Goal: Task Accomplishment & Management: Use online tool/utility

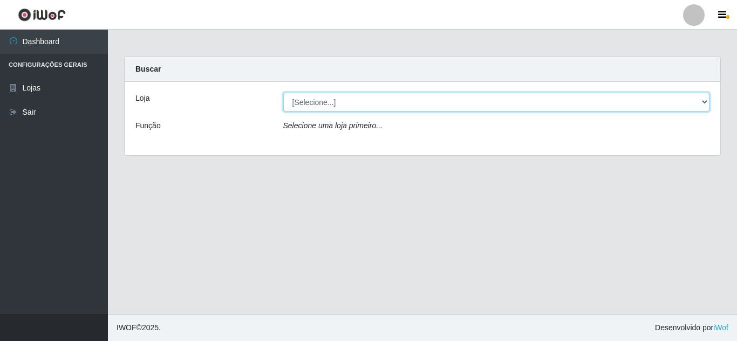
click at [322, 105] on select "[Selecione...] Queiroz Atacadão - [GEOGRAPHIC_DATA]" at bounding box center [496, 102] width 427 height 19
select select "225"
click at [283, 93] on select "[Selecione...] Queiroz Atacadão - [GEOGRAPHIC_DATA]" at bounding box center [496, 102] width 427 height 19
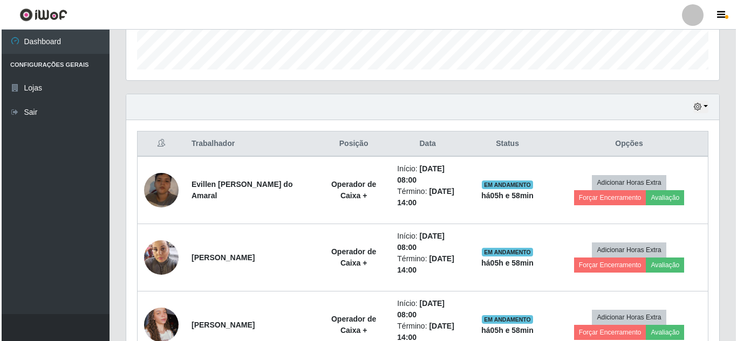
scroll to position [377, 0]
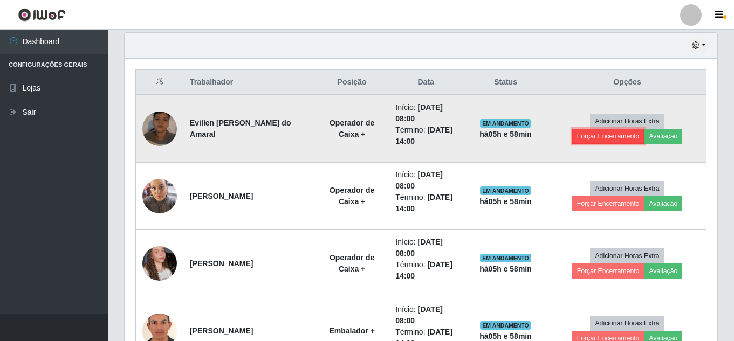
click at [600, 135] on button "Forçar Encerramento" at bounding box center [608, 136] width 72 height 15
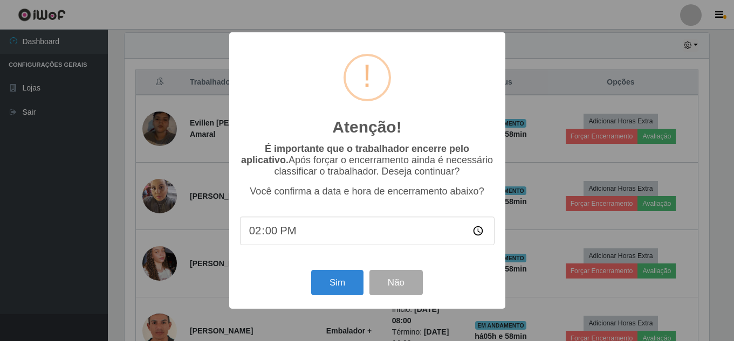
scroll to position [224, 587]
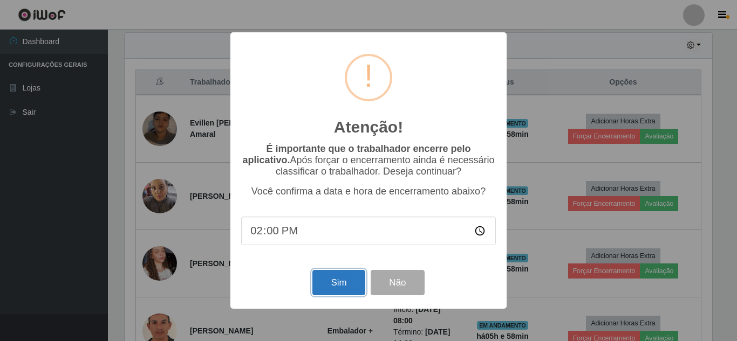
click at [338, 283] on button "Sim" at bounding box center [338, 282] width 52 height 25
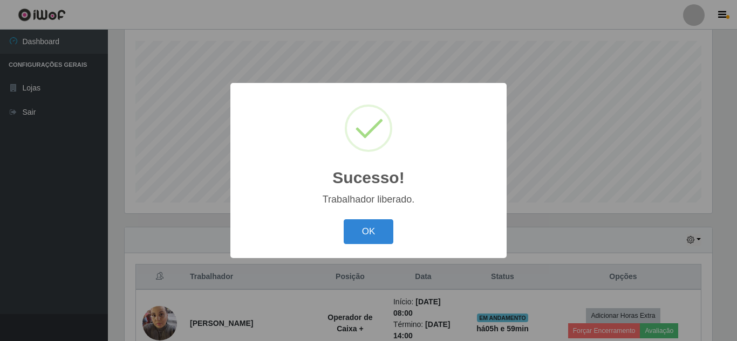
drag, startPoint x: 370, startPoint y: 234, endPoint x: 403, endPoint y: 215, distance: 37.7
click at [371, 234] on button "OK" at bounding box center [368, 231] width 50 height 25
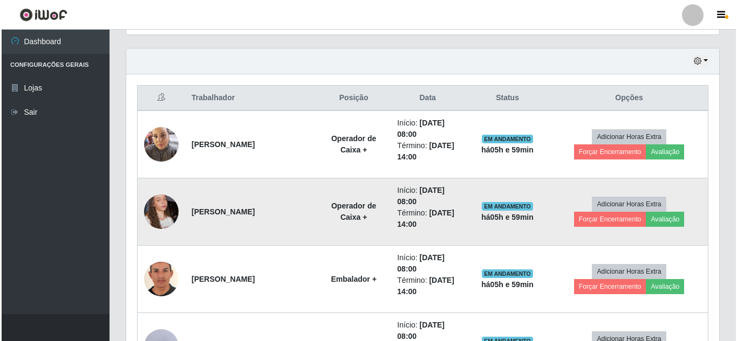
scroll to position [398, 0]
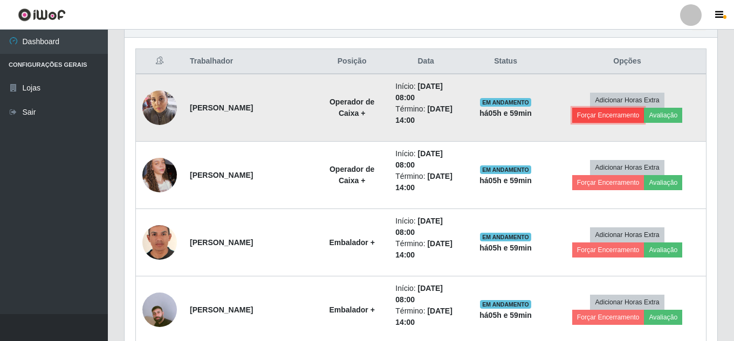
click at [609, 115] on button "Forçar Encerramento" at bounding box center [608, 115] width 72 height 15
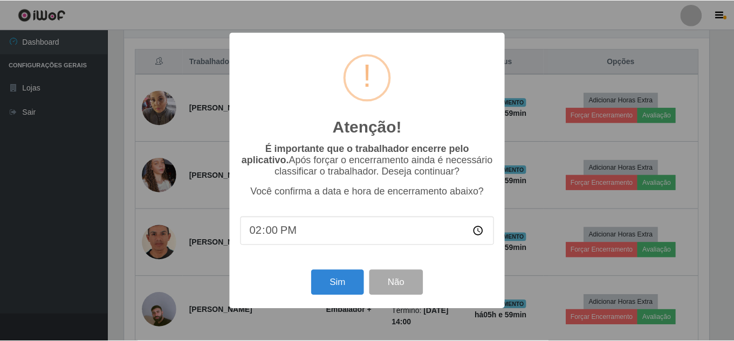
scroll to position [224, 587]
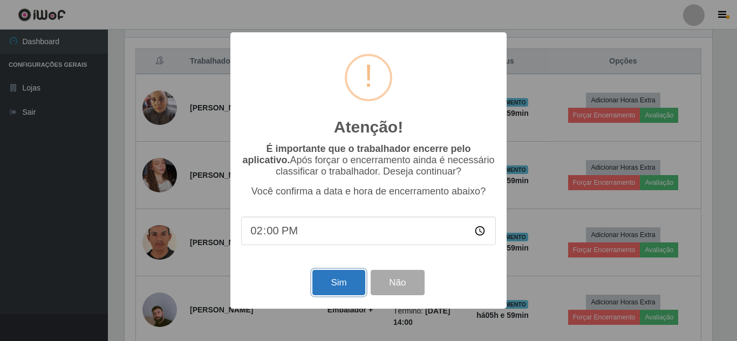
click at [322, 292] on button "Sim" at bounding box center [338, 282] width 52 height 25
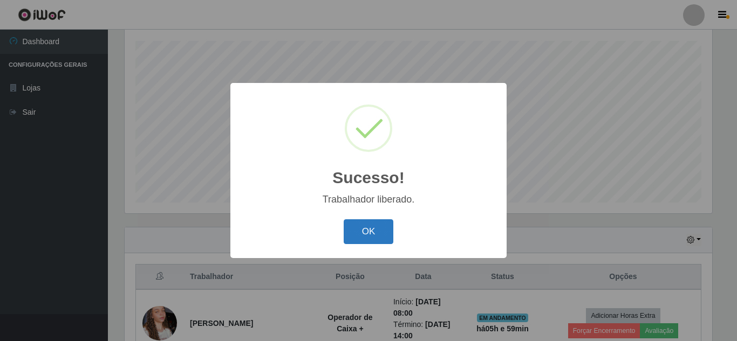
click at [362, 241] on button "OK" at bounding box center [368, 231] width 50 height 25
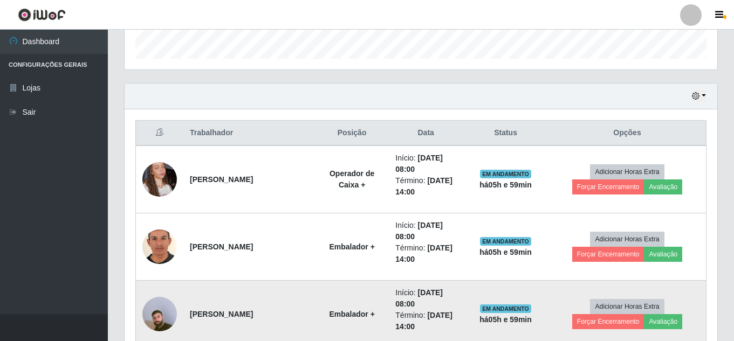
scroll to position [398, 0]
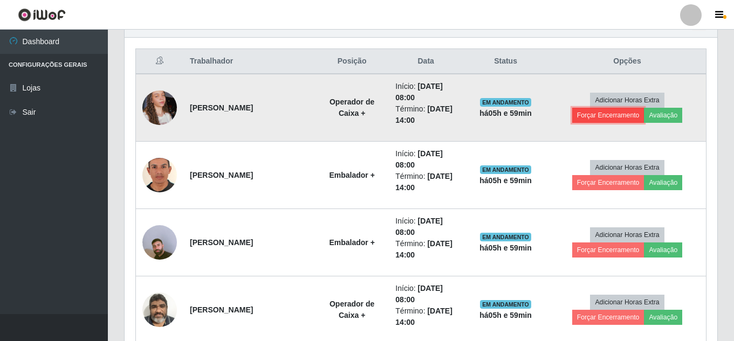
click at [631, 115] on button "Forçar Encerramento" at bounding box center [608, 115] width 72 height 15
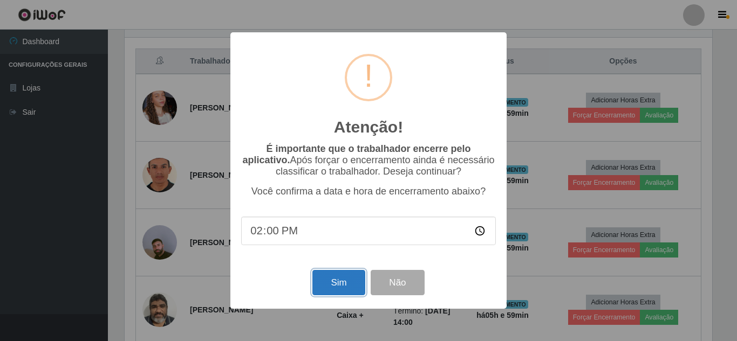
click at [325, 278] on button "Sim" at bounding box center [338, 282] width 52 height 25
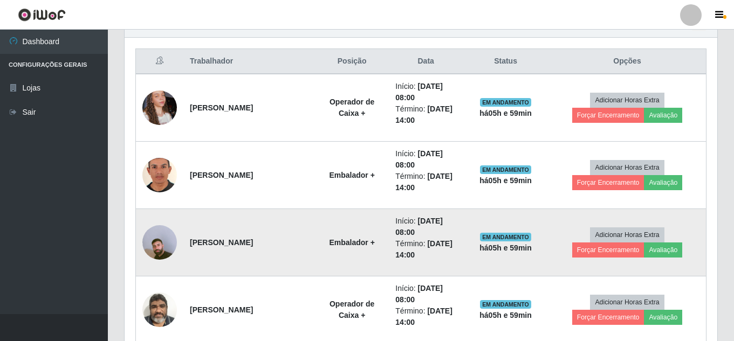
scroll to position [0, 0]
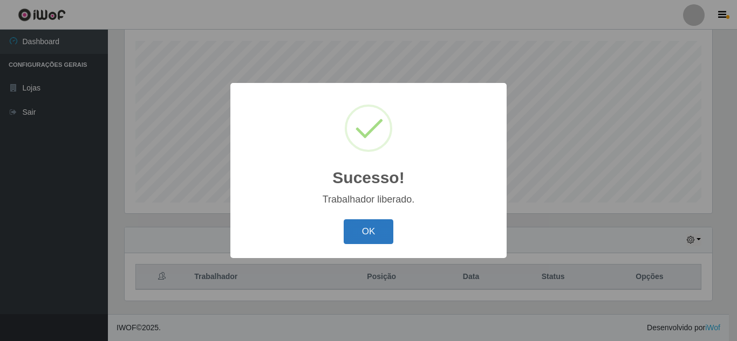
click at [365, 230] on button "OK" at bounding box center [368, 231] width 50 height 25
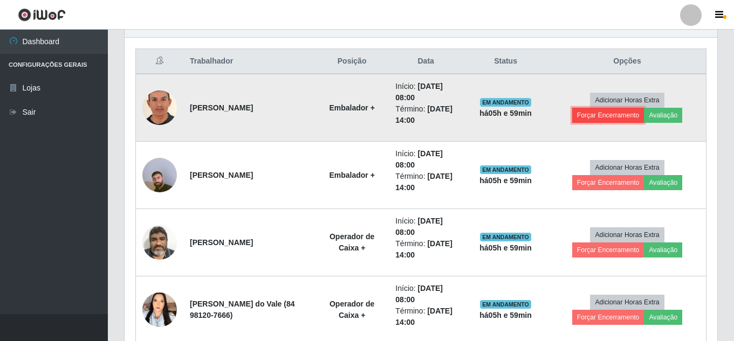
click at [600, 116] on button "Forçar Encerramento" at bounding box center [608, 115] width 72 height 15
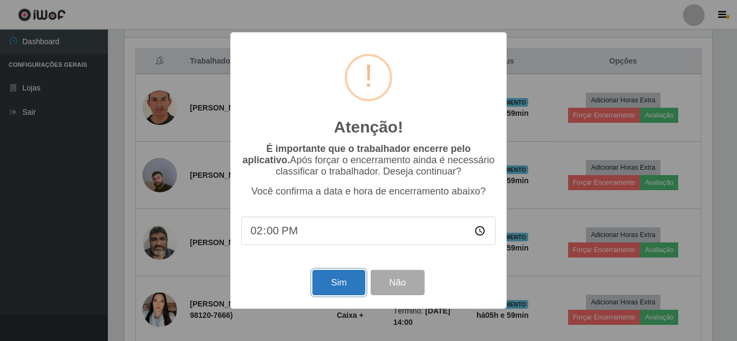
click at [336, 284] on button "Sim" at bounding box center [338, 282] width 52 height 25
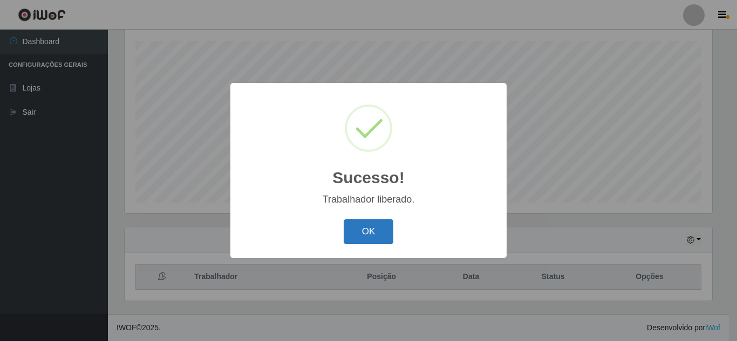
click at [359, 231] on button "OK" at bounding box center [368, 231] width 50 height 25
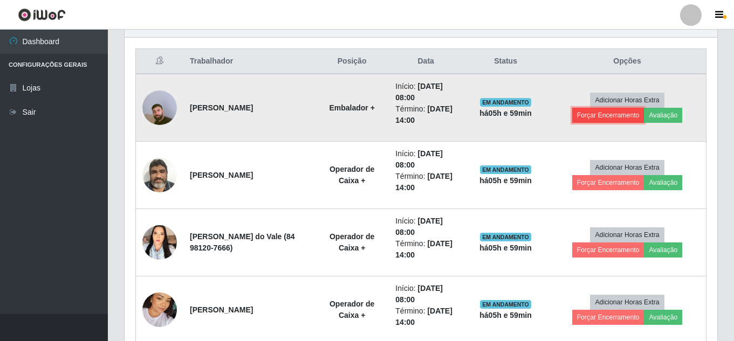
click at [609, 114] on button "Forçar Encerramento" at bounding box center [608, 115] width 72 height 15
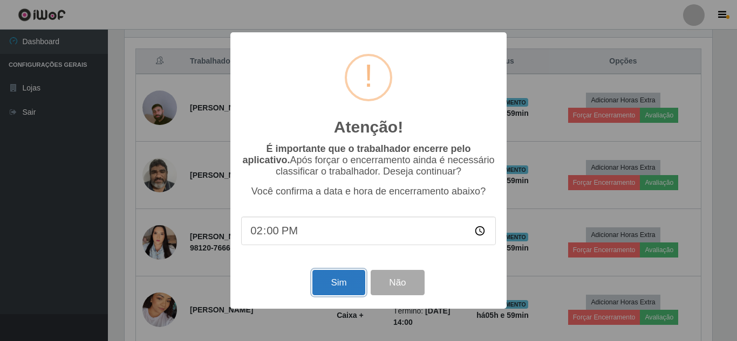
click at [348, 280] on button "Sim" at bounding box center [338, 282] width 52 height 25
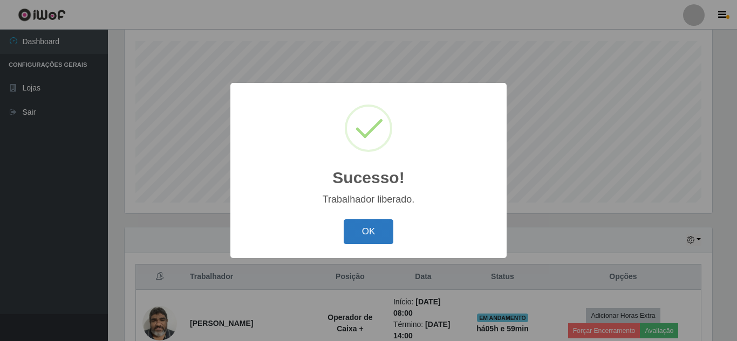
click at [359, 226] on button "OK" at bounding box center [368, 231] width 50 height 25
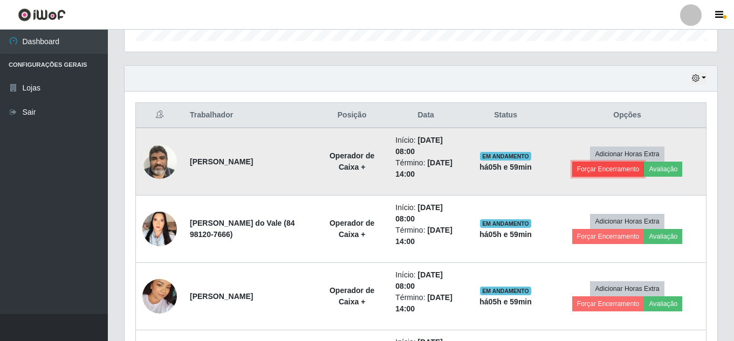
click at [628, 166] on button "Forçar Encerramento" at bounding box center [608, 169] width 72 height 15
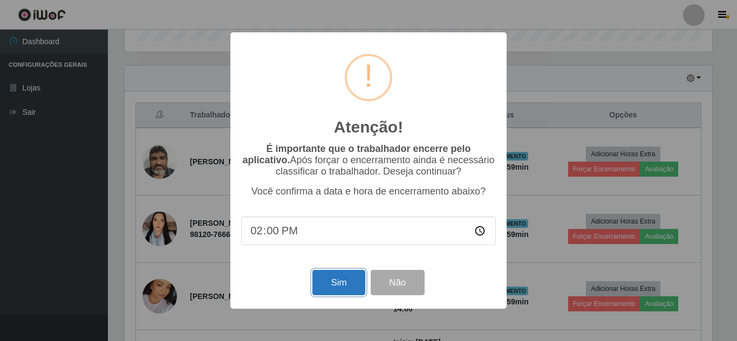
click at [333, 288] on button "Sim" at bounding box center [338, 282] width 52 height 25
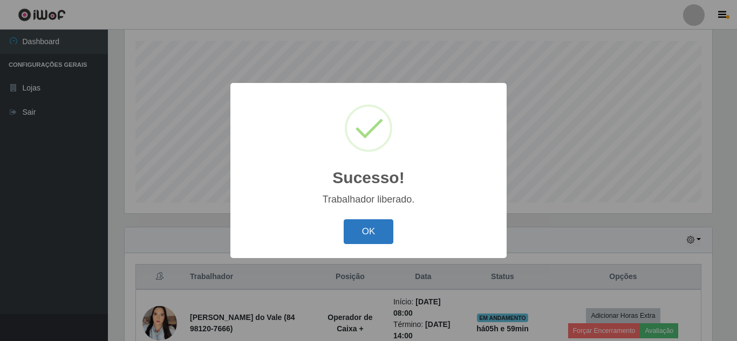
click at [363, 235] on button "OK" at bounding box center [368, 231] width 50 height 25
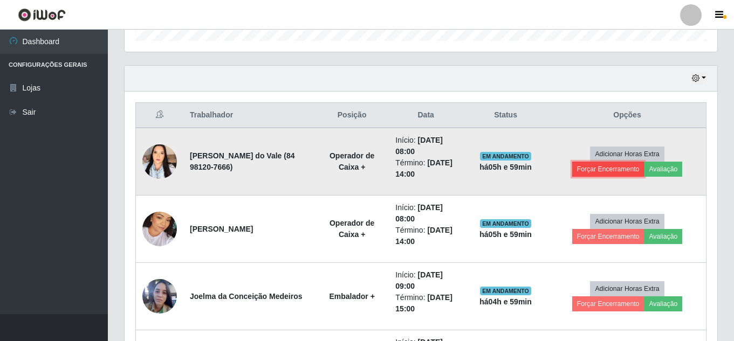
click at [593, 173] on button "Forçar Encerramento" at bounding box center [608, 169] width 72 height 15
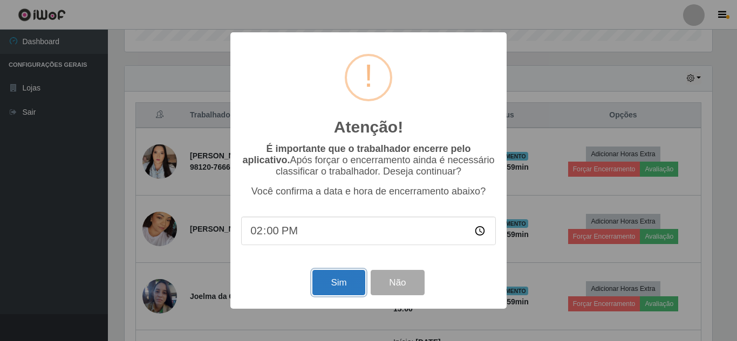
click at [333, 290] on button "Sim" at bounding box center [338, 282] width 52 height 25
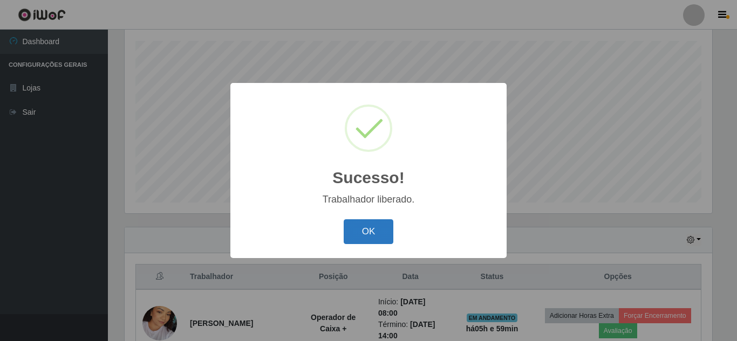
click at [362, 234] on button "OK" at bounding box center [368, 231] width 50 height 25
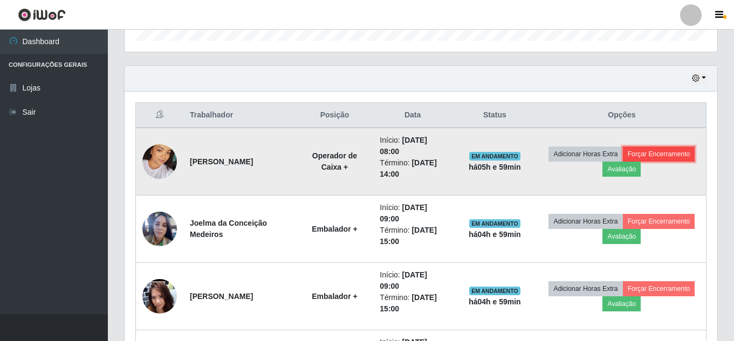
click at [660, 148] on button "Forçar Encerramento" at bounding box center [659, 154] width 72 height 15
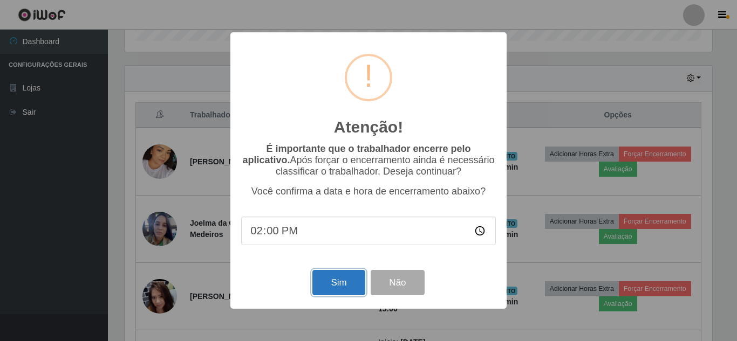
click at [338, 283] on button "Sim" at bounding box center [338, 282] width 52 height 25
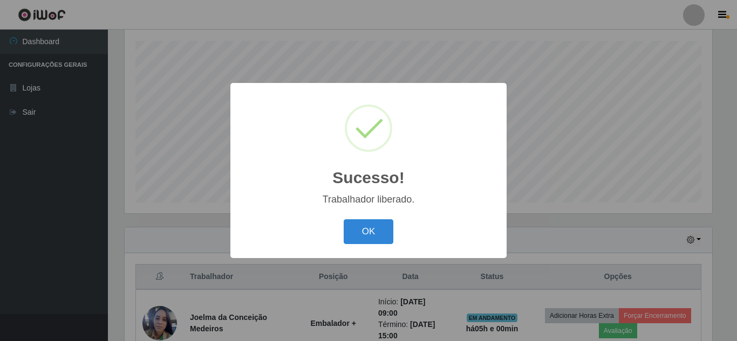
drag, startPoint x: 370, startPoint y: 228, endPoint x: 409, endPoint y: 217, distance: 39.9
click at [371, 228] on button "OK" at bounding box center [368, 231] width 50 height 25
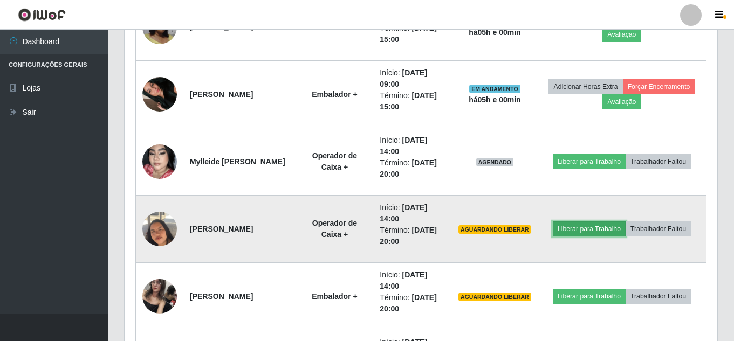
click at [596, 225] on button "Liberar para Trabalho" at bounding box center [589, 229] width 73 height 15
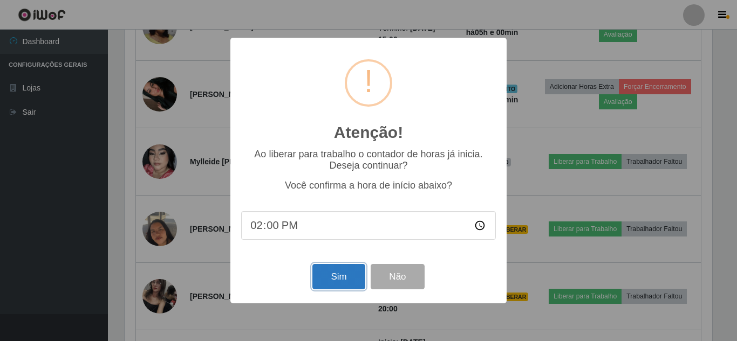
click at [339, 280] on button "Sim" at bounding box center [338, 276] width 52 height 25
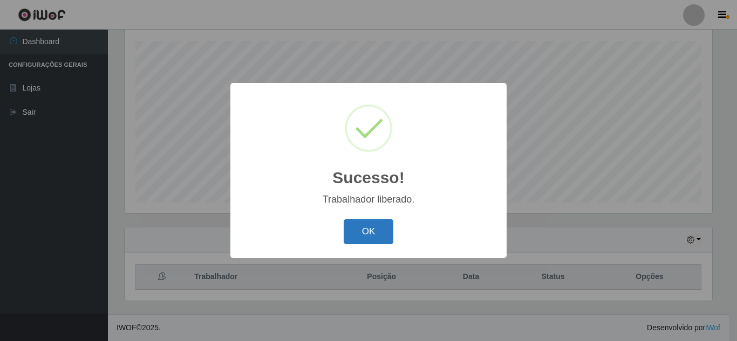
click at [358, 233] on button "OK" at bounding box center [368, 231] width 50 height 25
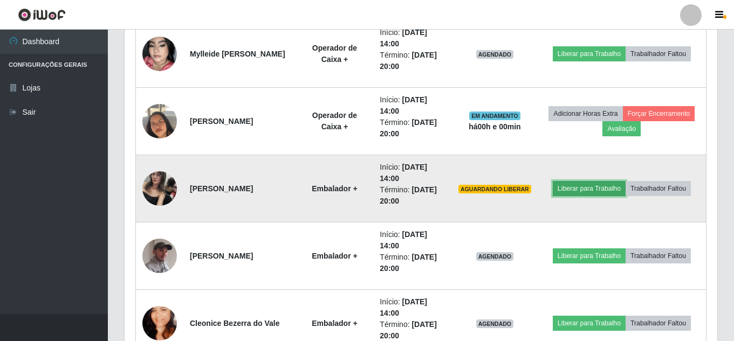
click at [587, 187] on button "Liberar para Trabalho" at bounding box center [589, 188] width 73 height 15
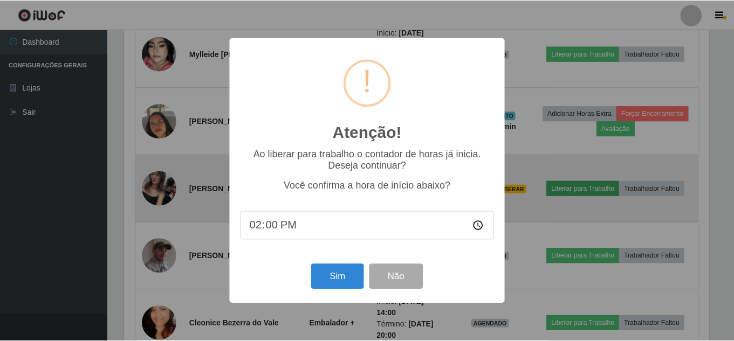
scroll to position [224, 587]
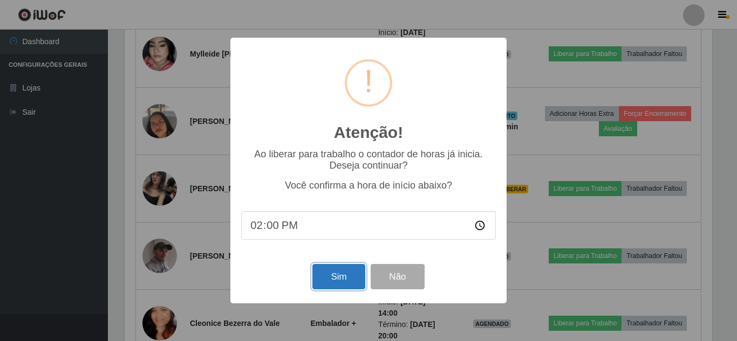
click at [335, 283] on button "Sim" at bounding box center [338, 276] width 52 height 25
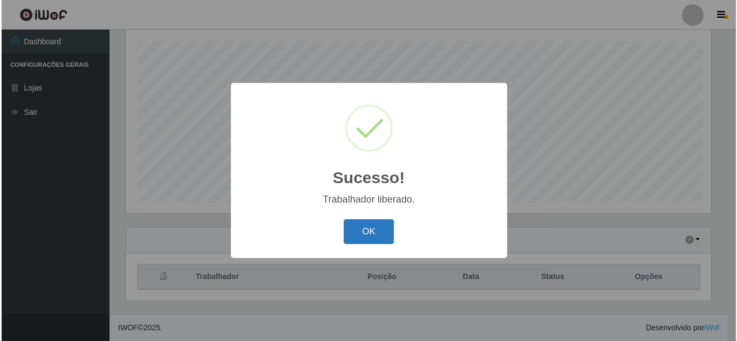
scroll to position [183, 0]
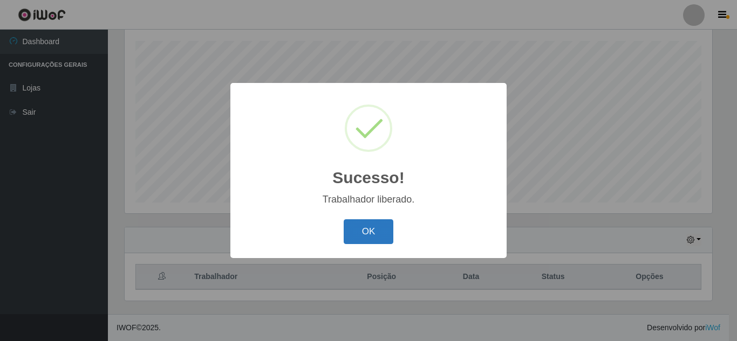
click at [380, 232] on button "OK" at bounding box center [368, 231] width 50 height 25
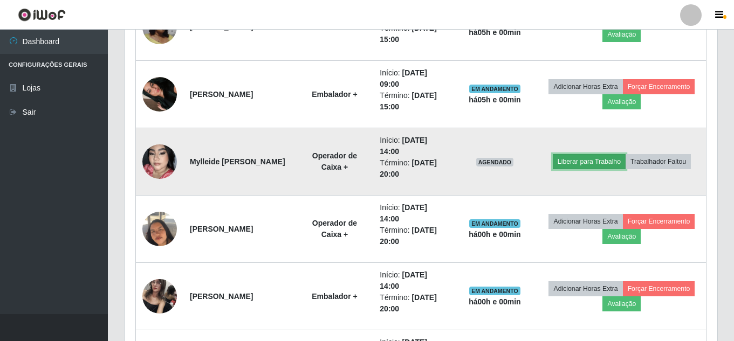
click at [587, 160] on button "Liberar para Trabalho" at bounding box center [589, 161] width 73 height 15
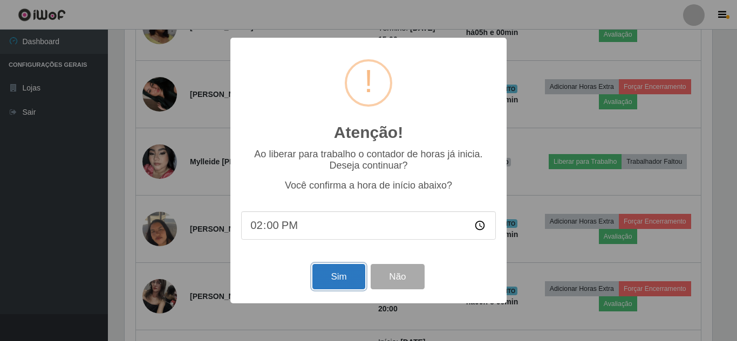
click at [348, 284] on button "Sim" at bounding box center [338, 276] width 52 height 25
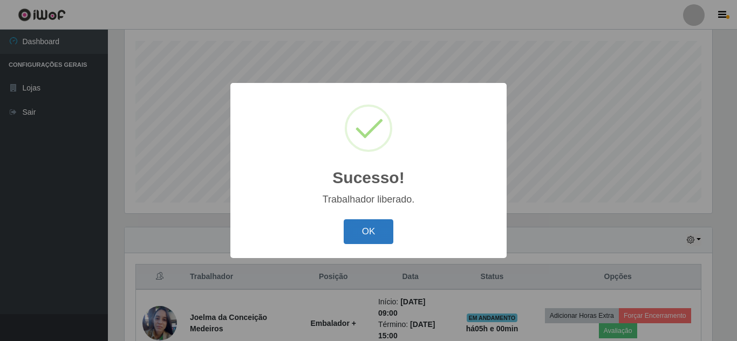
click at [369, 229] on button "OK" at bounding box center [368, 231] width 50 height 25
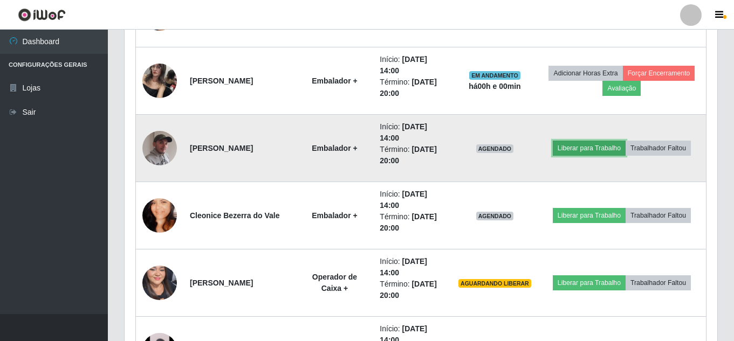
click at [601, 148] on button "Liberar para Trabalho" at bounding box center [589, 148] width 73 height 15
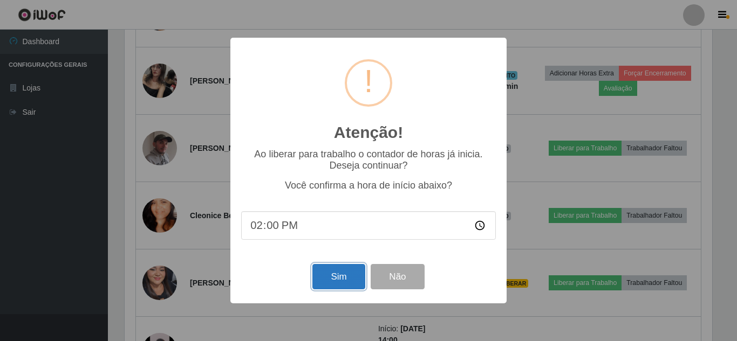
click at [329, 274] on button "Sim" at bounding box center [338, 276] width 52 height 25
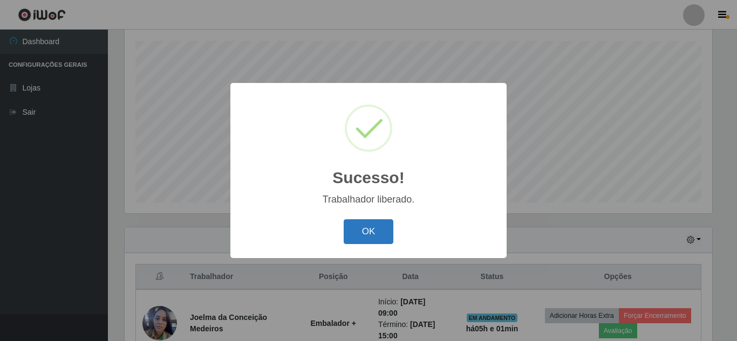
click at [367, 228] on button "OK" at bounding box center [368, 231] width 50 height 25
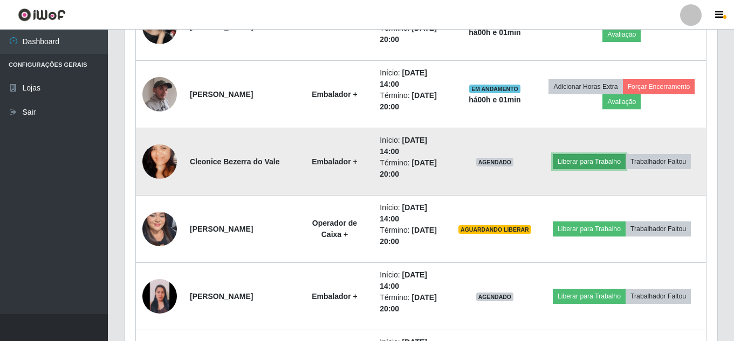
click at [594, 160] on button "Liberar para Trabalho" at bounding box center [589, 161] width 73 height 15
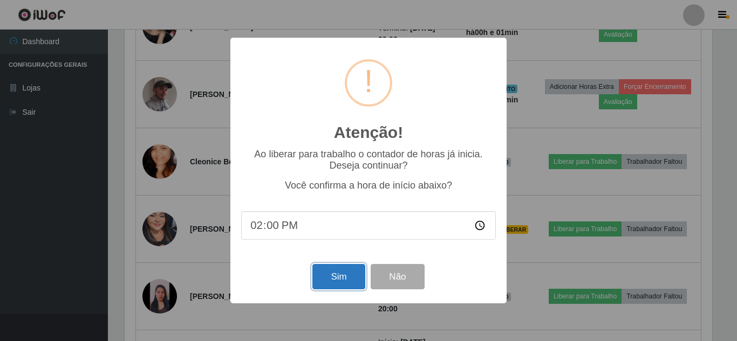
click at [328, 282] on button "Sim" at bounding box center [338, 276] width 52 height 25
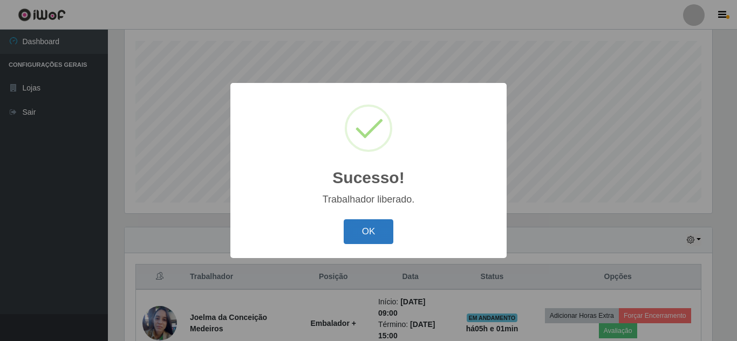
click at [360, 236] on button "OK" at bounding box center [368, 231] width 50 height 25
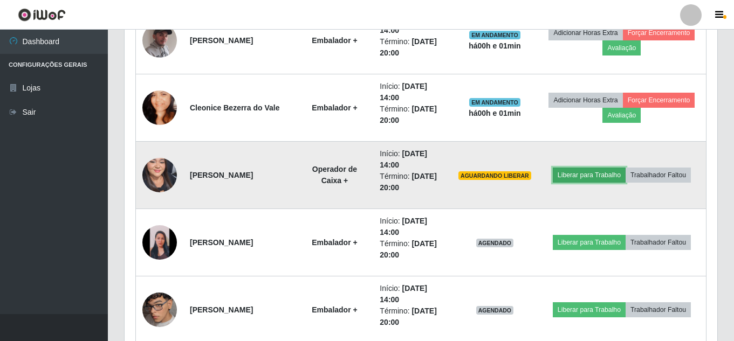
click at [586, 176] on button "Liberar para Trabalho" at bounding box center [589, 175] width 73 height 15
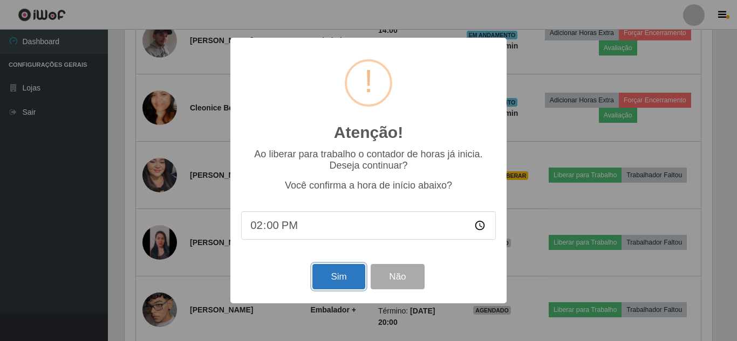
click at [328, 279] on button "Sim" at bounding box center [338, 276] width 52 height 25
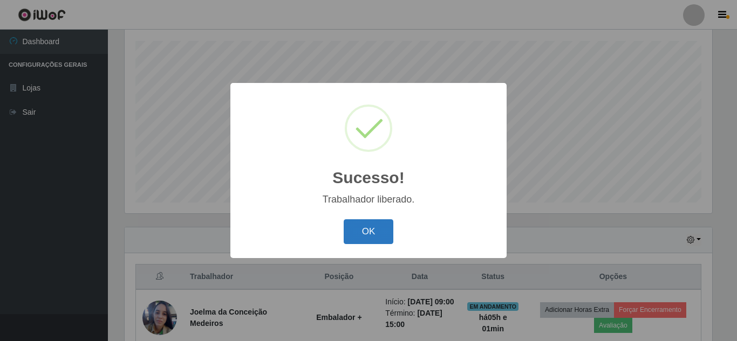
click at [376, 229] on button "OK" at bounding box center [368, 231] width 50 height 25
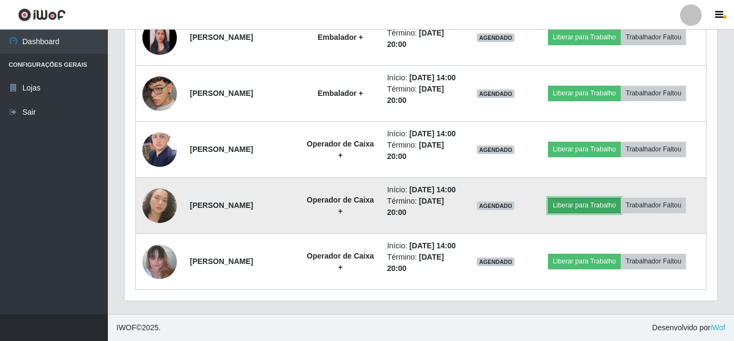
click at [572, 213] on button "Liberar para Trabalho" at bounding box center [584, 205] width 73 height 15
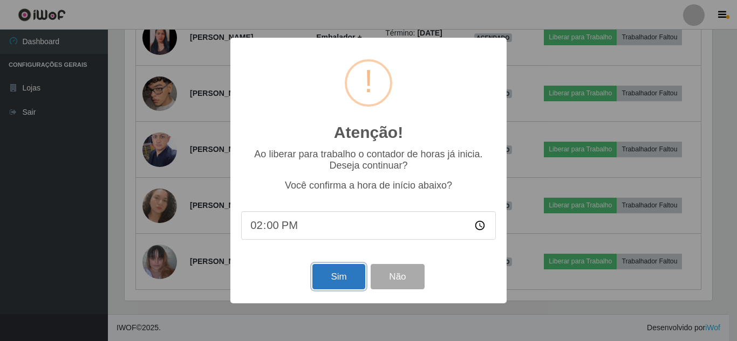
click at [336, 273] on button "Sim" at bounding box center [338, 276] width 52 height 25
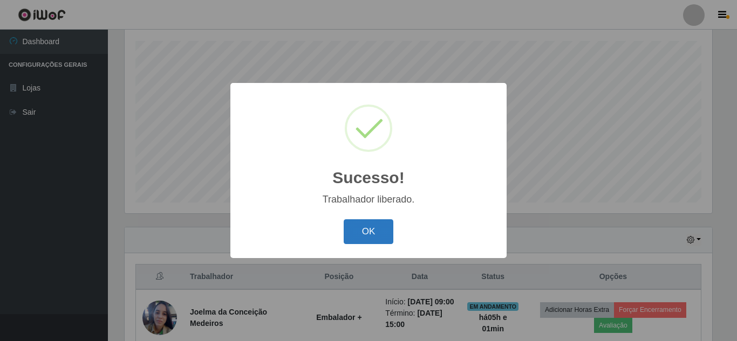
click at [361, 230] on button "OK" at bounding box center [368, 231] width 50 height 25
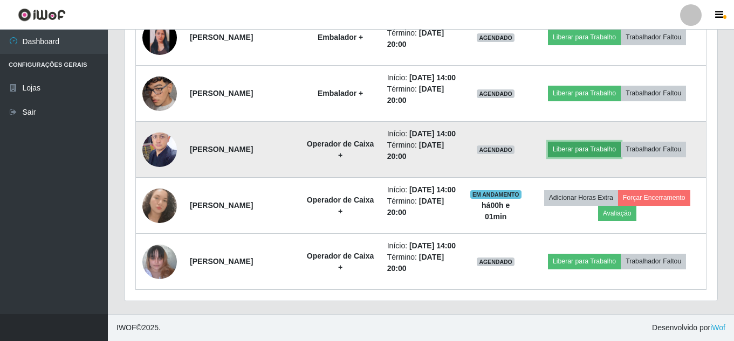
click at [599, 157] on button "Liberar para Trabalho" at bounding box center [584, 149] width 73 height 15
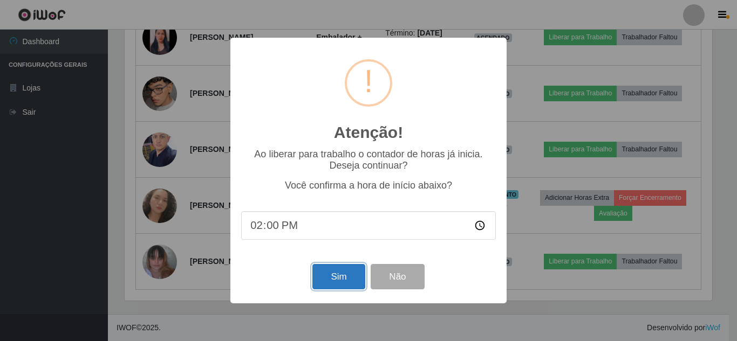
click at [345, 281] on button "Sim" at bounding box center [338, 276] width 52 height 25
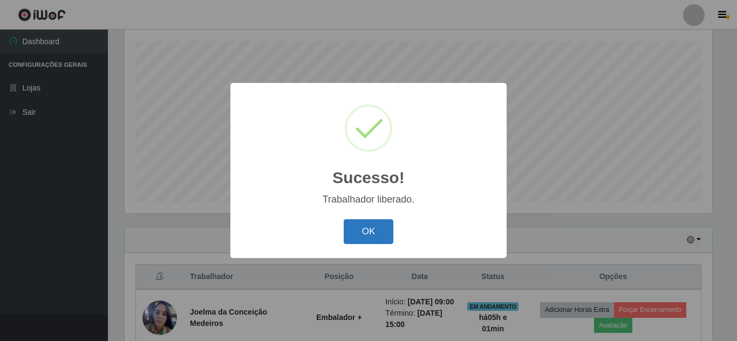
click at [354, 233] on button "OK" at bounding box center [368, 231] width 50 height 25
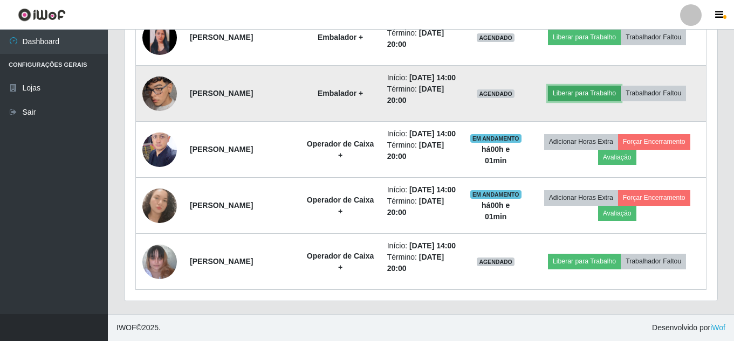
click at [568, 101] on button "Liberar para Trabalho" at bounding box center [584, 93] width 73 height 15
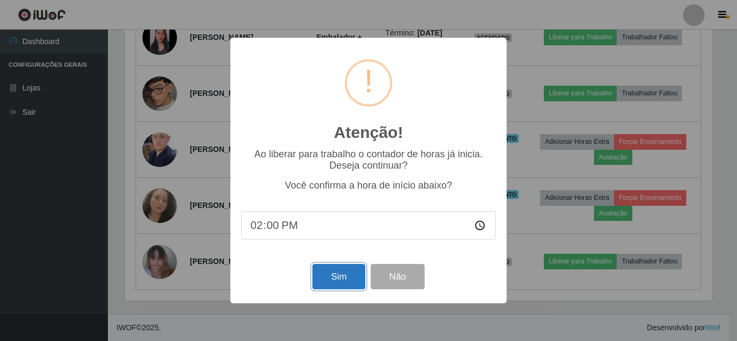
click at [353, 277] on button "Sim" at bounding box center [338, 276] width 52 height 25
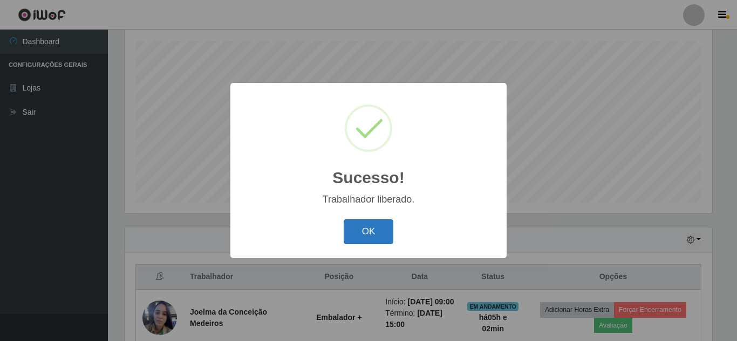
click at [352, 236] on button "OK" at bounding box center [368, 231] width 50 height 25
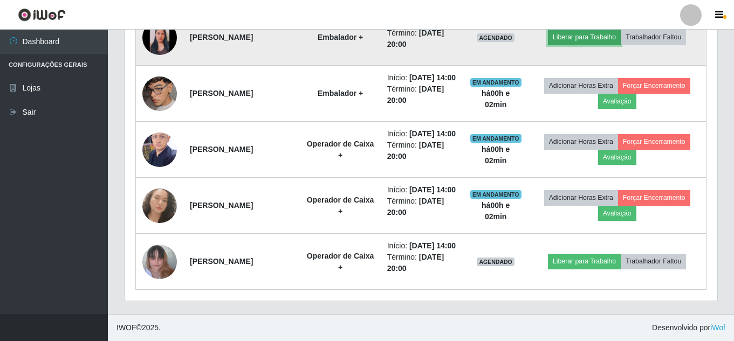
click at [587, 45] on button "Liberar para Trabalho" at bounding box center [584, 37] width 73 height 15
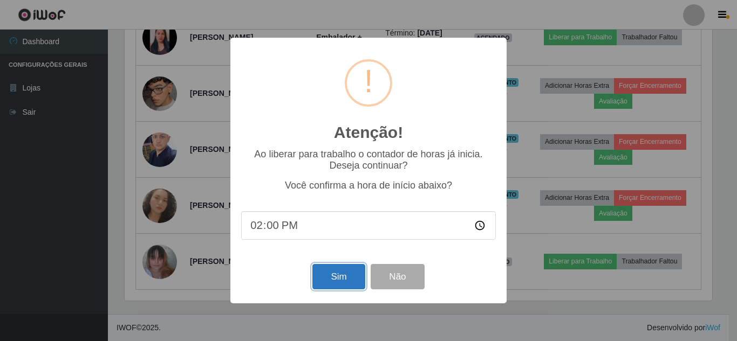
click at [331, 281] on button "Sim" at bounding box center [338, 276] width 52 height 25
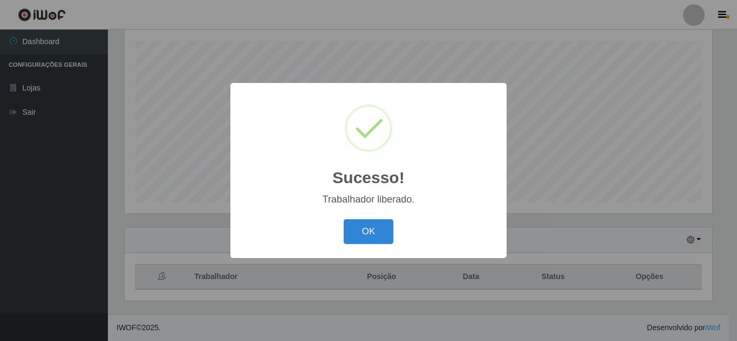
click at [580, 136] on div "Sucesso! × Trabalhador liberado. OK Cancel" at bounding box center [368, 170] width 737 height 341
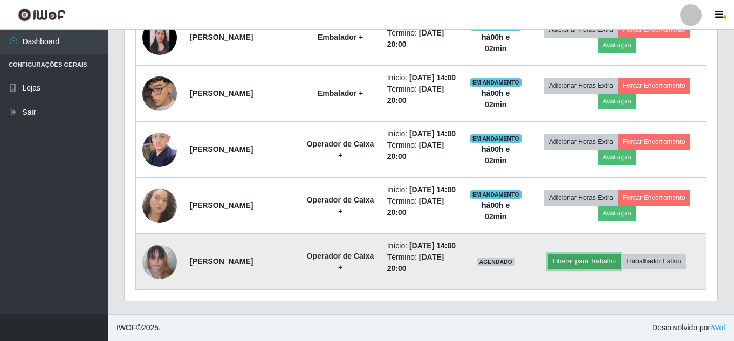
click at [600, 258] on button "Liberar para Trabalho" at bounding box center [584, 261] width 73 height 15
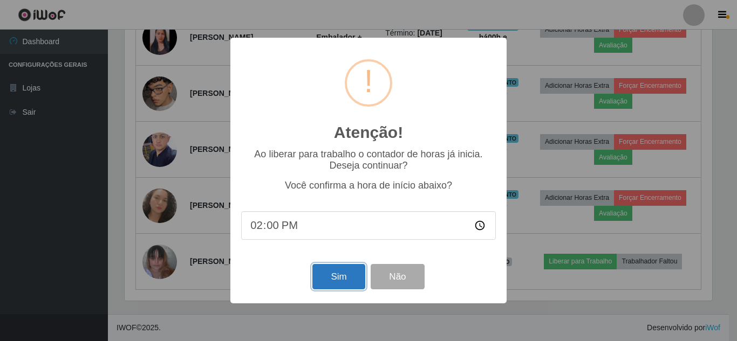
click at [347, 280] on button "Sim" at bounding box center [338, 276] width 52 height 25
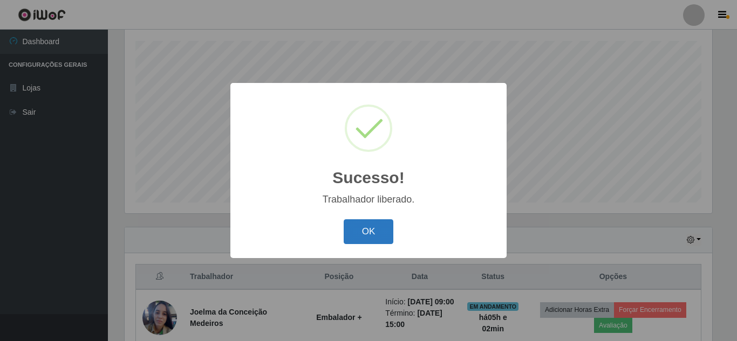
click at [383, 231] on button "OK" at bounding box center [368, 231] width 50 height 25
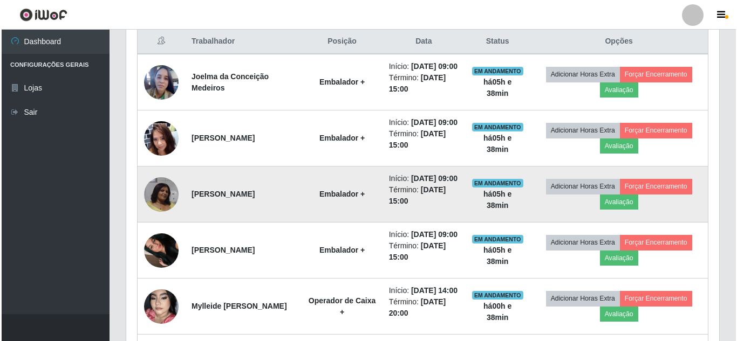
scroll to position [385, 0]
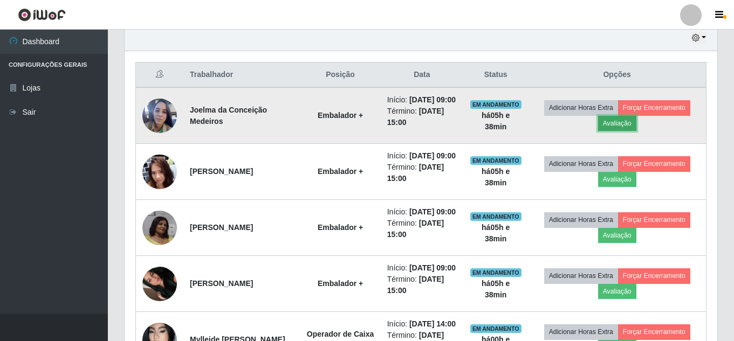
click at [627, 131] on button "Avaliação" at bounding box center [617, 123] width 38 height 15
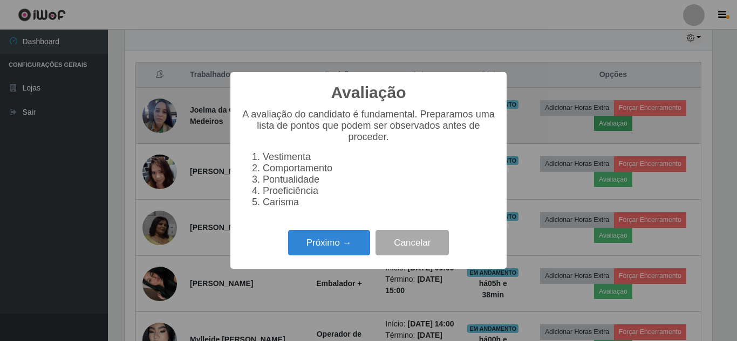
scroll to position [224, 587]
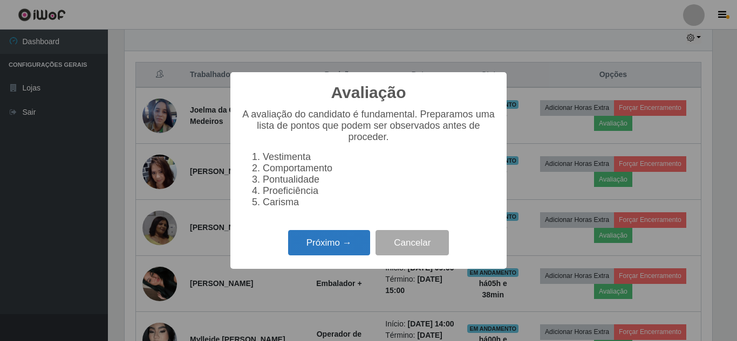
click at [321, 256] on button "Próximo →" at bounding box center [329, 242] width 82 height 25
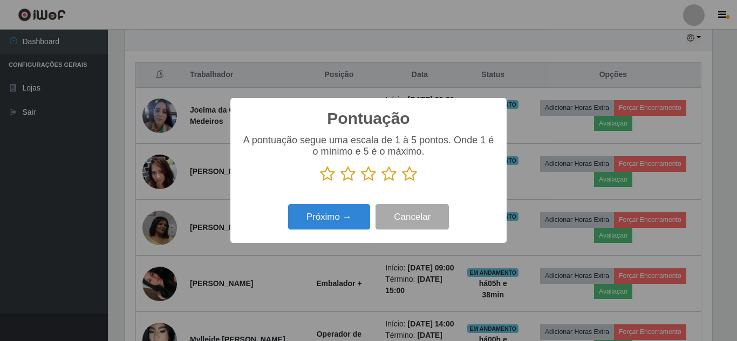
scroll to position [538991, 538627]
click at [412, 174] on icon at bounding box center [409, 174] width 15 height 16
click at [402, 182] on input "radio" at bounding box center [402, 182] width 0 height 0
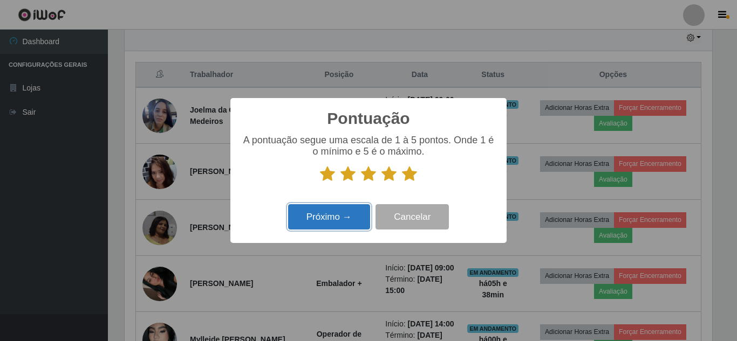
click at [346, 214] on button "Próximo →" at bounding box center [329, 216] width 82 height 25
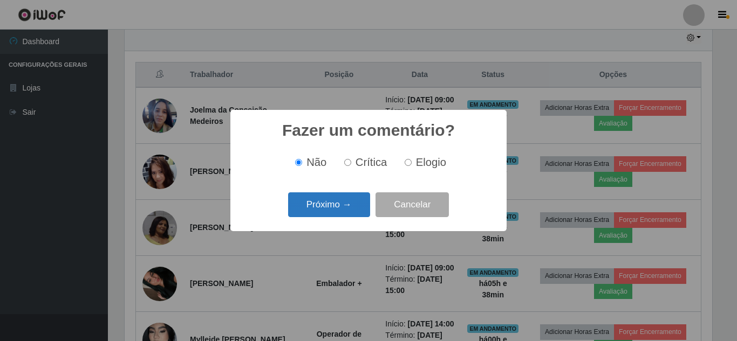
click at [346, 212] on button "Próximo →" at bounding box center [329, 204] width 82 height 25
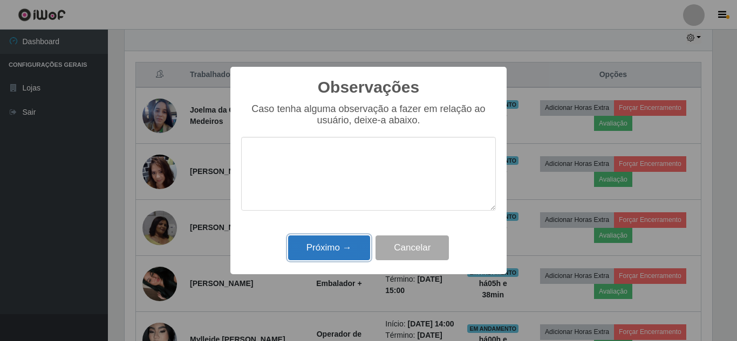
click at [333, 251] on button "Próximo →" at bounding box center [329, 248] width 82 height 25
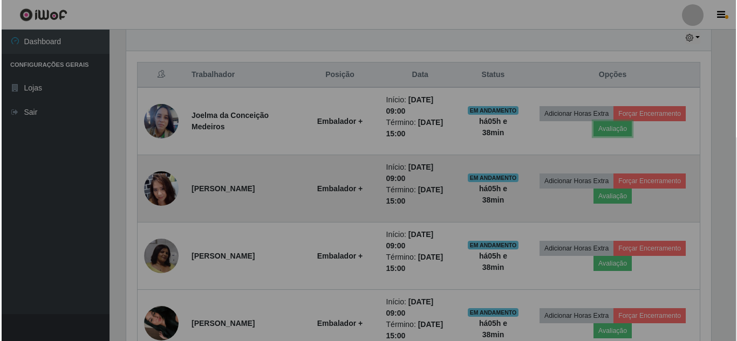
scroll to position [224, 593]
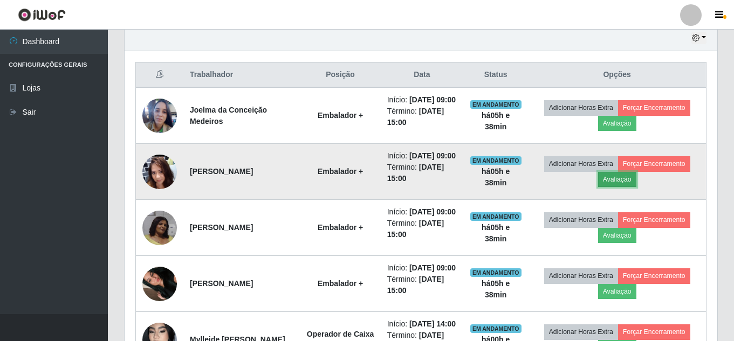
click at [619, 187] on button "Avaliação" at bounding box center [617, 179] width 38 height 15
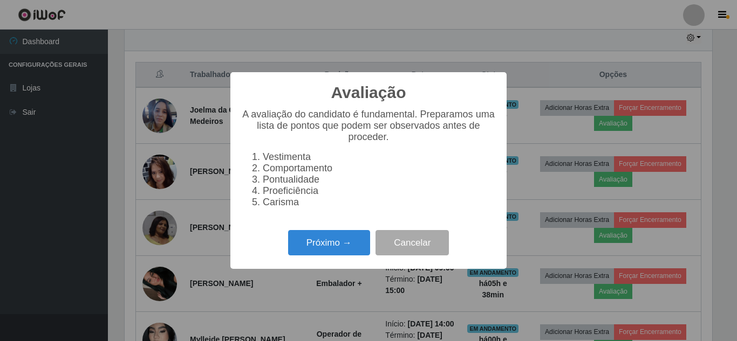
scroll to position [224, 587]
click at [342, 250] on button "Próximo →" at bounding box center [329, 242] width 82 height 25
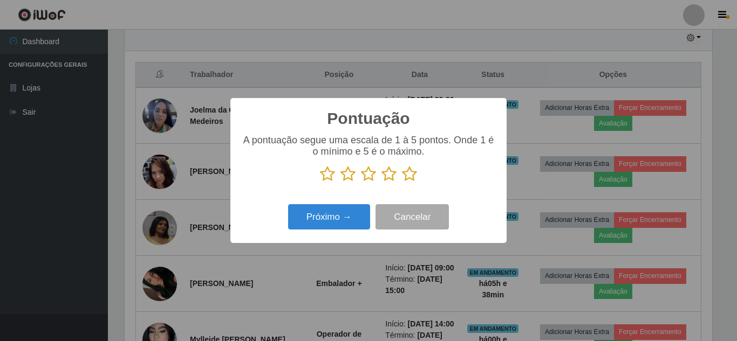
scroll to position [538991, 538627]
click at [414, 179] on icon at bounding box center [409, 174] width 15 height 16
click at [402, 182] on input "radio" at bounding box center [402, 182] width 0 height 0
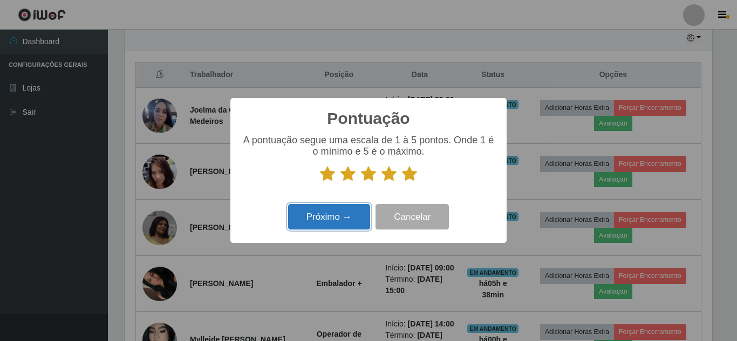
click at [345, 221] on button "Próximo →" at bounding box center [329, 216] width 82 height 25
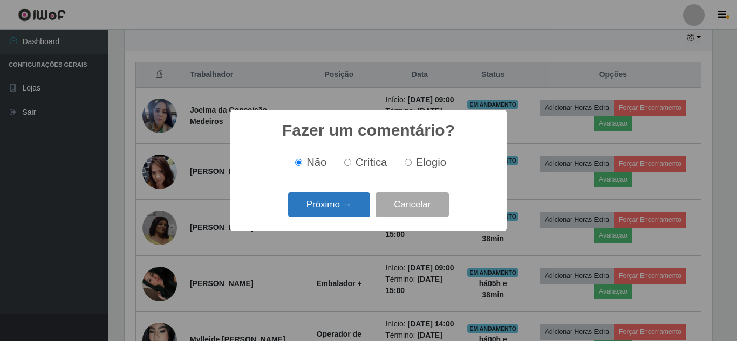
click at [345, 216] on button "Próximo →" at bounding box center [329, 204] width 82 height 25
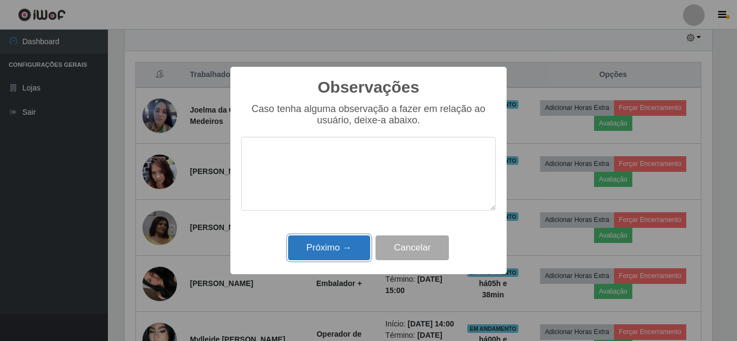
click at [335, 255] on button "Próximo →" at bounding box center [329, 248] width 82 height 25
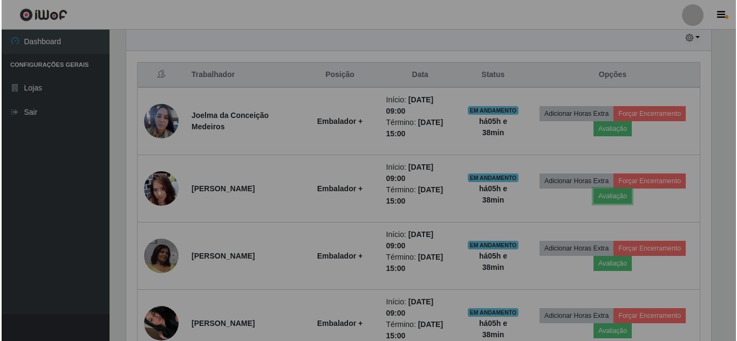
scroll to position [224, 593]
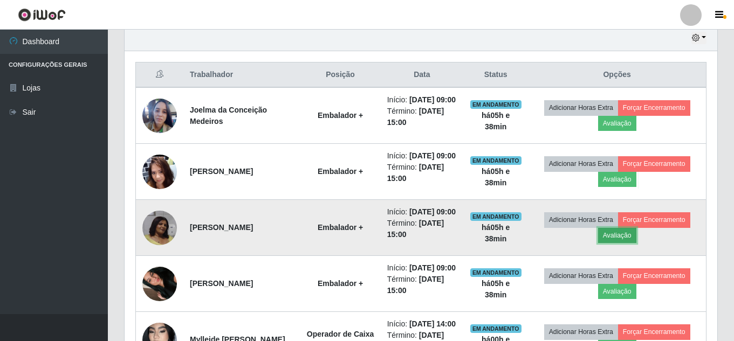
click at [632, 243] on button "Avaliação" at bounding box center [617, 235] width 38 height 15
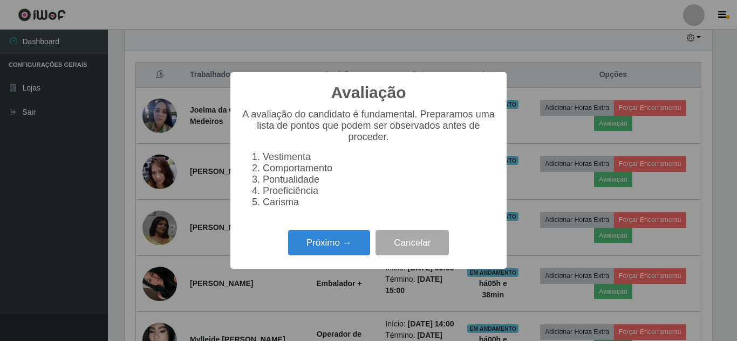
scroll to position [224, 587]
click at [332, 242] on button "Próximo →" at bounding box center [329, 242] width 82 height 25
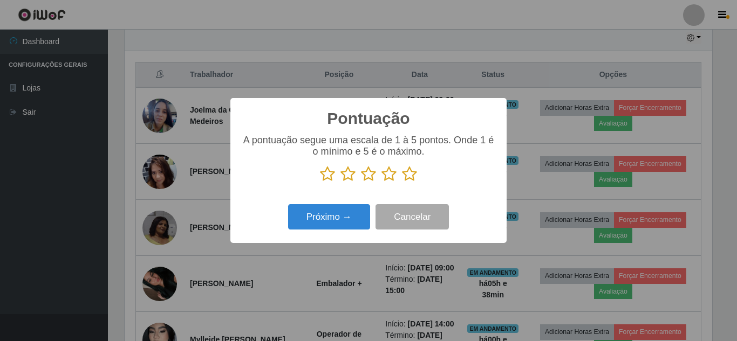
scroll to position [538991, 538627]
click at [408, 177] on icon at bounding box center [409, 174] width 15 height 16
click at [402, 182] on input "radio" at bounding box center [402, 182] width 0 height 0
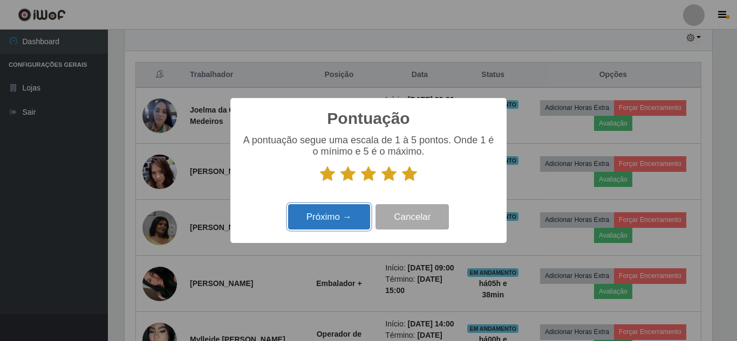
click at [348, 218] on button "Próximo →" at bounding box center [329, 216] width 82 height 25
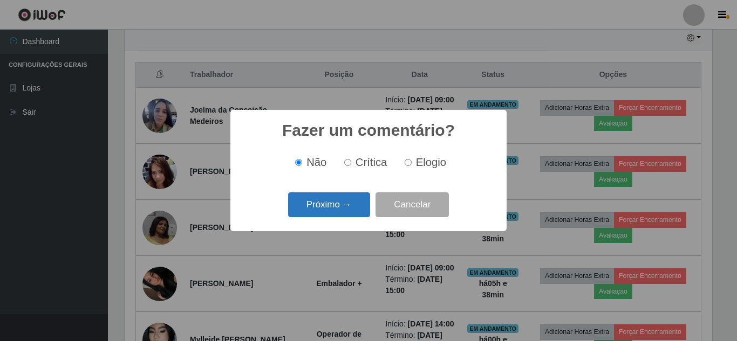
click at [320, 207] on button "Próximo →" at bounding box center [329, 204] width 82 height 25
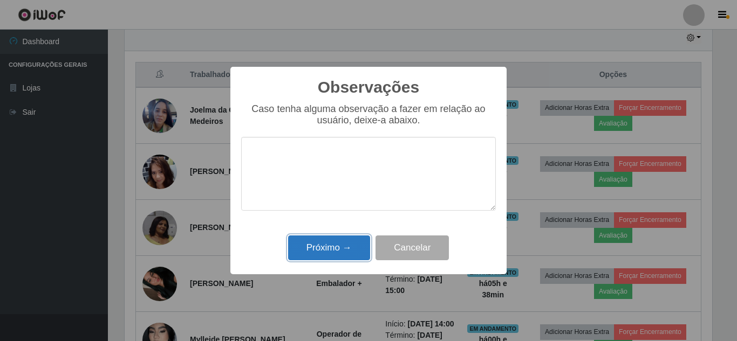
click at [310, 247] on button "Próximo →" at bounding box center [329, 248] width 82 height 25
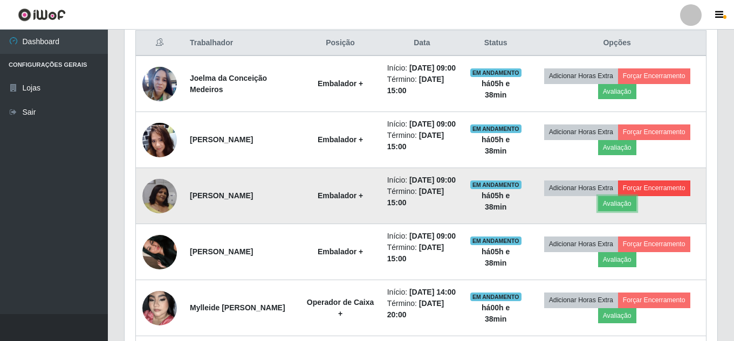
scroll to position [439, 0]
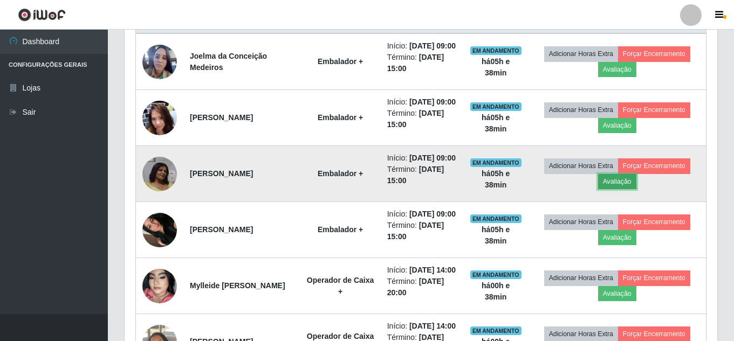
click at [621, 189] on button "Avaliação" at bounding box center [617, 181] width 38 height 15
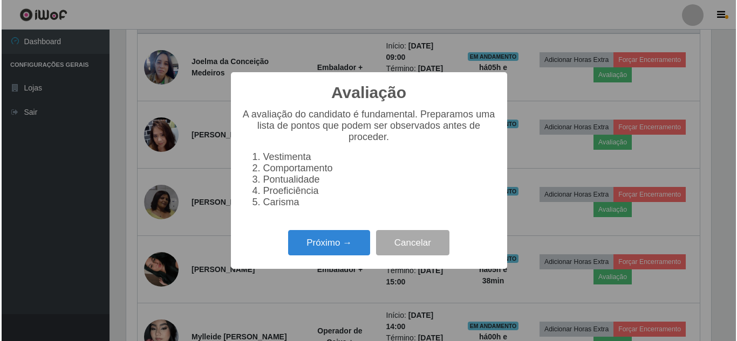
scroll to position [224, 587]
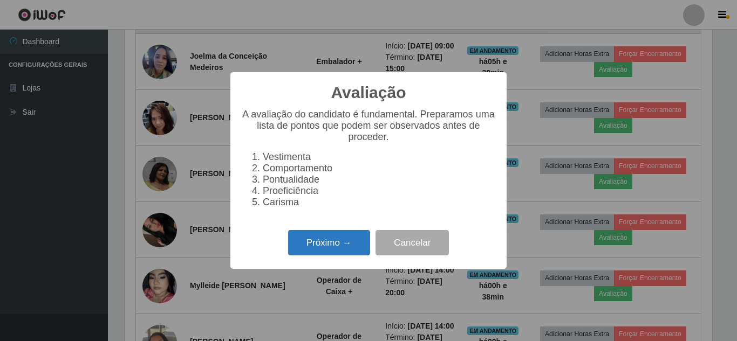
click at [348, 247] on button "Próximo →" at bounding box center [329, 242] width 82 height 25
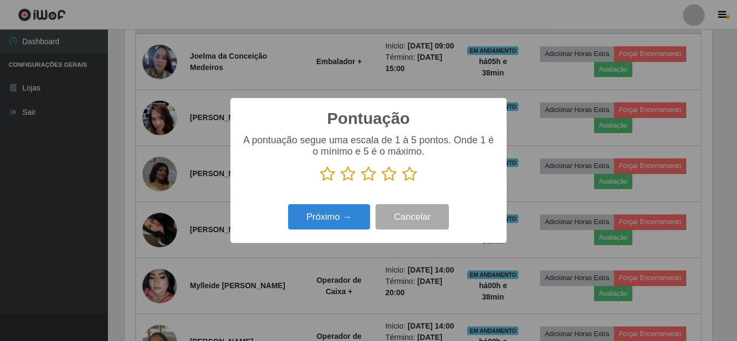
drag, startPoint x: 414, startPoint y: 175, endPoint x: 401, endPoint y: 180, distance: 14.2
click at [414, 176] on icon at bounding box center [409, 174] width 15 height 16
click at [402, 182] on input "radio" at bounding box center [402, 182] width 0 height 0
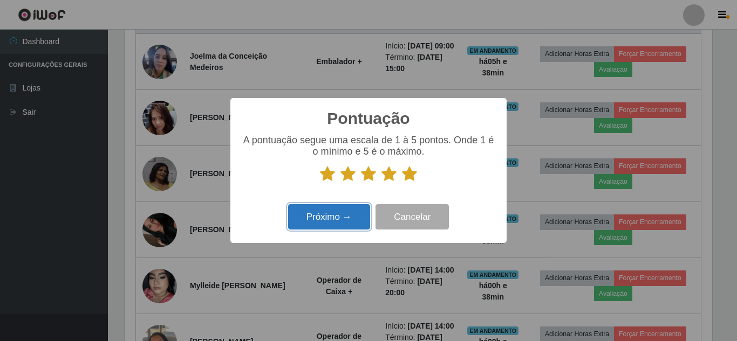
click at [342, 218] on button "Próximo →" at bounding box center [329, 216] width 82 height 25
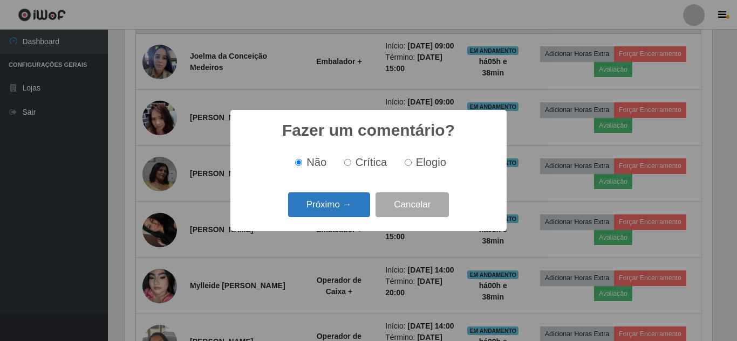
click at [342, 210] on button "Próximo →" at bounding box center [329, 204] width 82 height 25
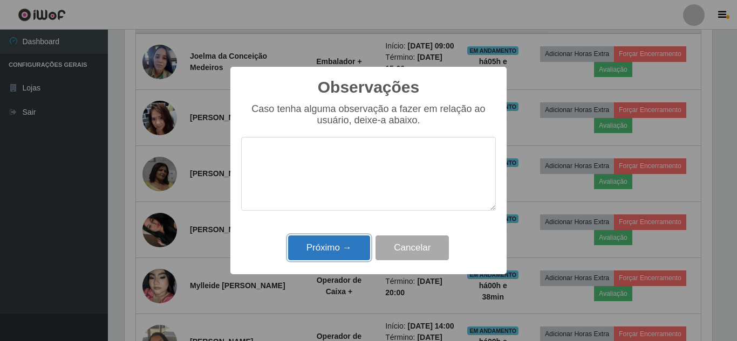
click at [334, 247] on button "Próximo →" at bounding box center [329, 248] width 82 height 25
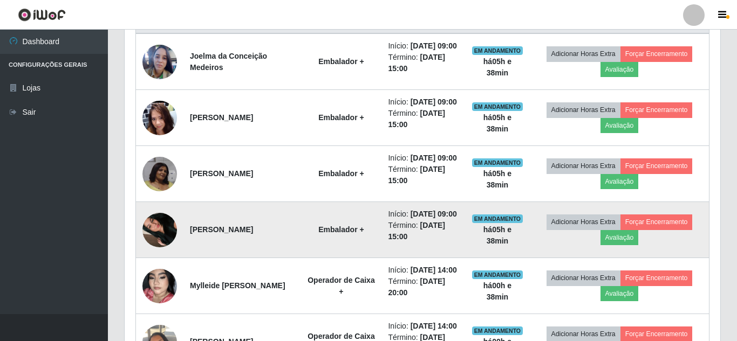
scroll to position [224, 593]
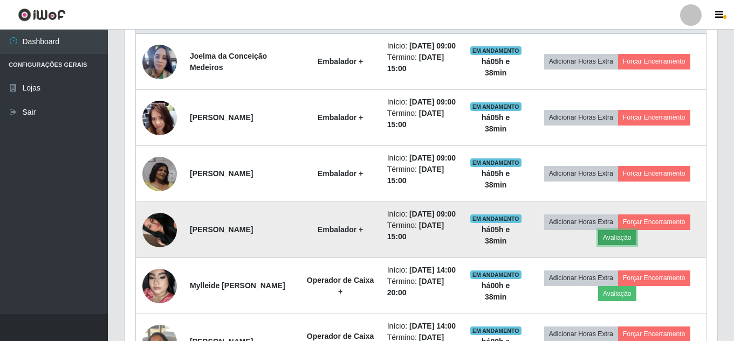
click at [629, 245] on button "Avaliação" at bounding box center [617, 237] width 38 height 15
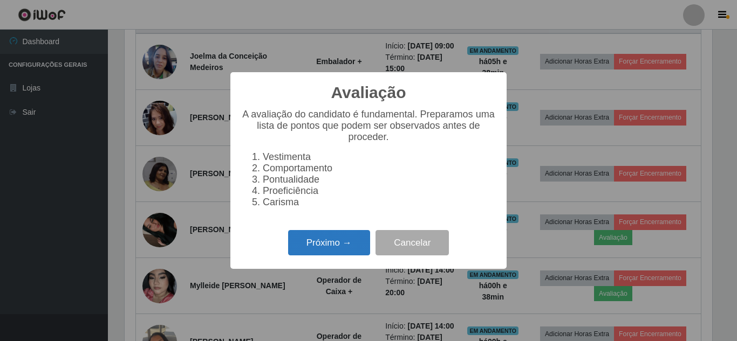
click at [325, 246] on button "Próximo →" at bounding box center [329, 242] width 82 height 25
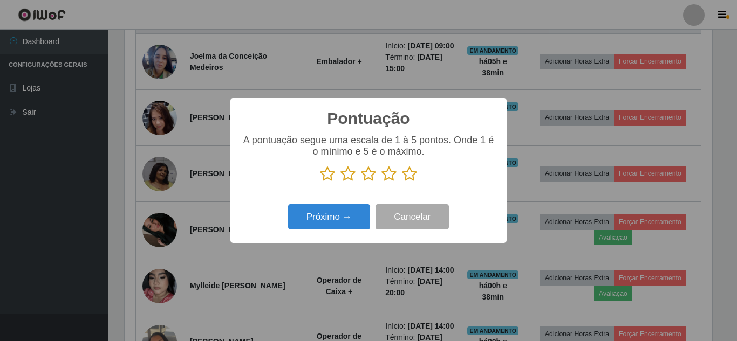
click at [411, 175] on icon at bounding box center [409, 174] width 15 height 16
click at [402, 182] on input "radio" at bounding box center [402, 182] width 0 height 0
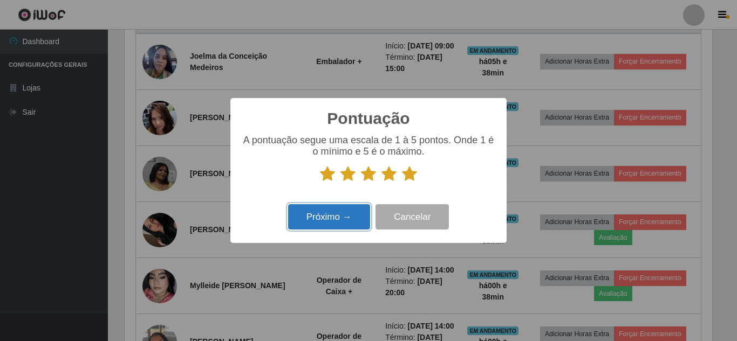
click at [335, 220] on button "Próximo →" at bounding box center [329, 216] width 82 height 25
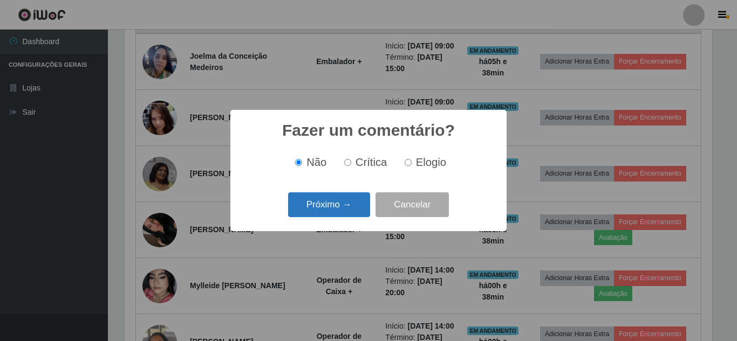
click at [337, 213] on button "Próximo →" at bounding box center [329, 204] width 82 height 25
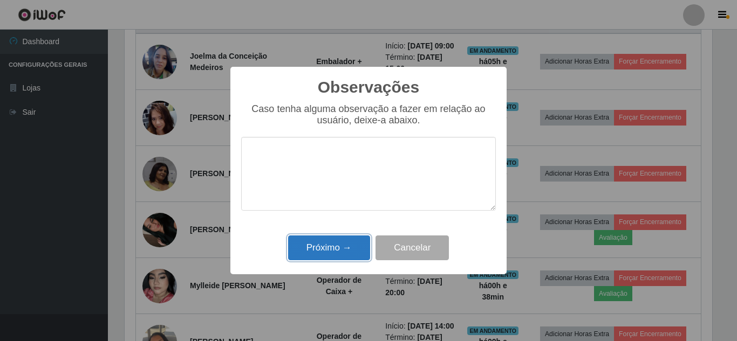
click at [333, 259] on button "Próximo →" at bounding box center [329, 248] width 82 height 25
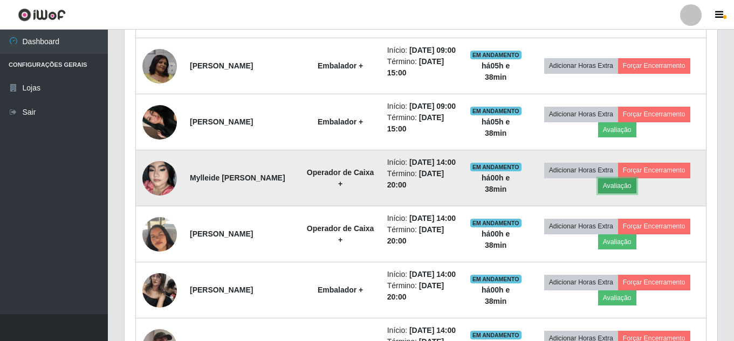
click at [626, 194] on button "Avaliação" at bounding box center [617, 185] width 38 height 15
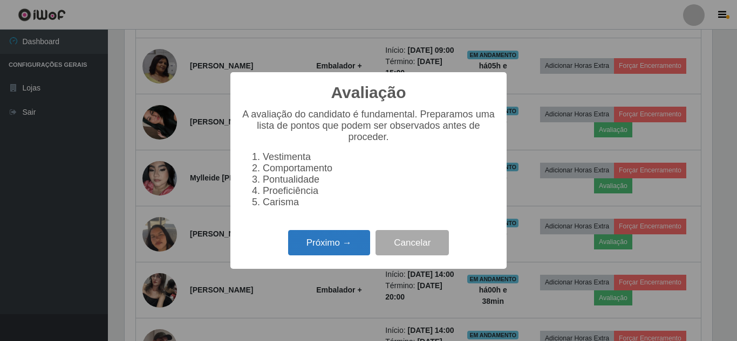
click at [338, 245] on button "Próximo →" at bounding box center [329, 242] width 82 height 25
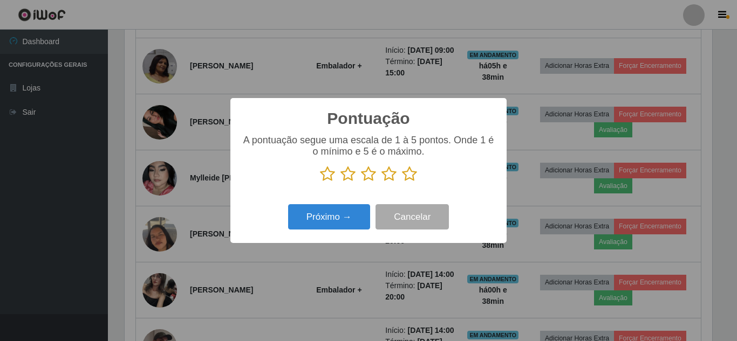
click at [407, 178] on icon at bounding box center [409, 174] width 15 height 16
click at [402, 182] on input "radio" at bounding box center [402, 182] width 0 height 0
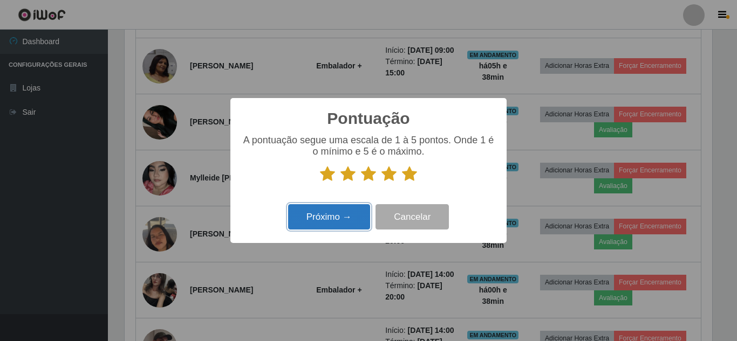
click at [336, 219] on button "Próximo →" at bounding box center [329, 216] width 82 height 25
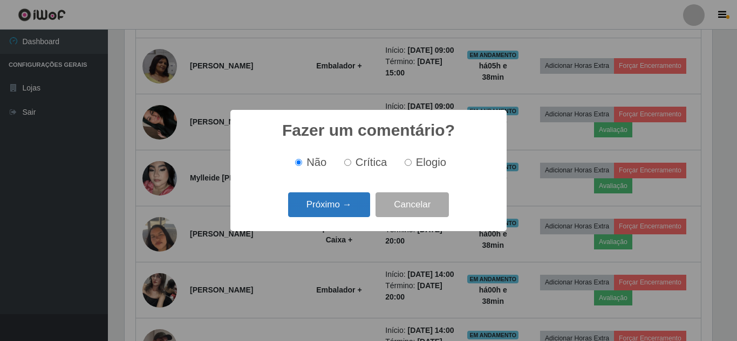
click at [345, 207] on button "Próximo →" at bounding box center [329, 204] width 82 height 25
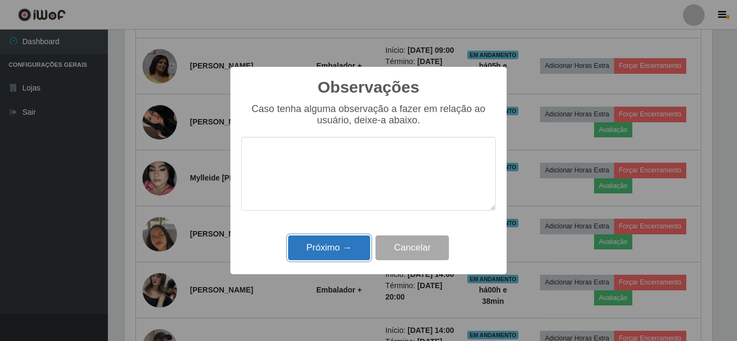
click at [332, 245] on button "Próximo →" at bounding box center [329, 248] width 82 height 25
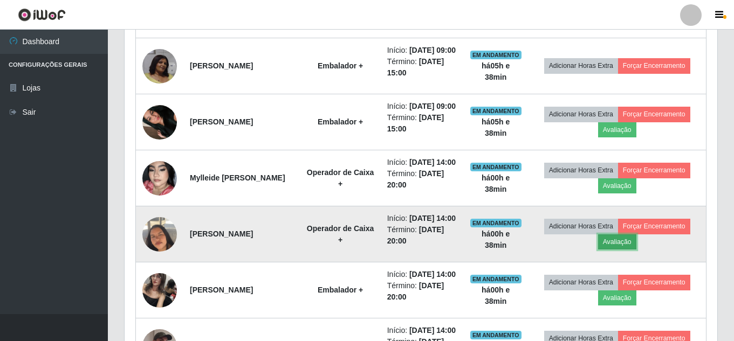
click at [620, 250] on button "Avaliação" at bounding box center [617, 242] width 38 height 15
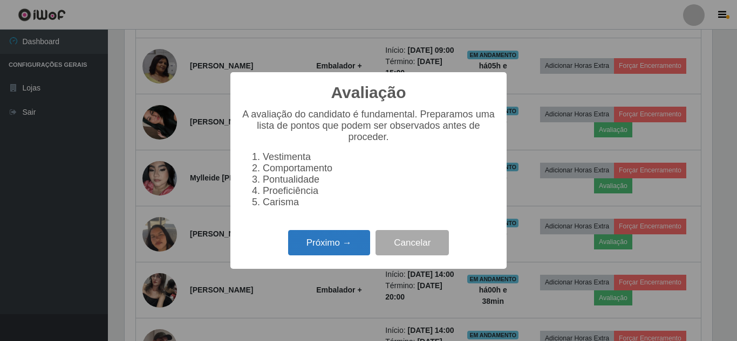
click at [331, 250] on button "Próximo →" at bounding box center [329, 242] width 82 height 25
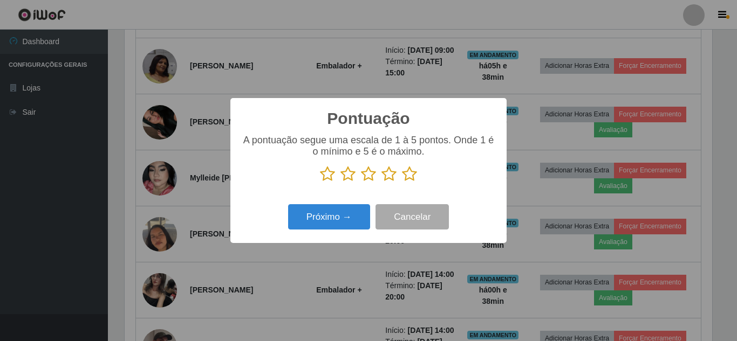
click at [405, 178] on icon at bounding box center [409, 174] width 15 height 16
click at [402, 182] on input "radio" at bounding box center [402, 182] width 0 height 0
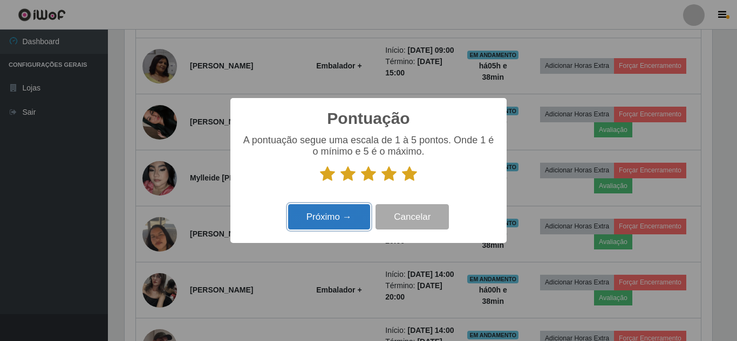
click at [352, 219] on button "Próximo →" at bounding box center [329, 216] width 82 height 25
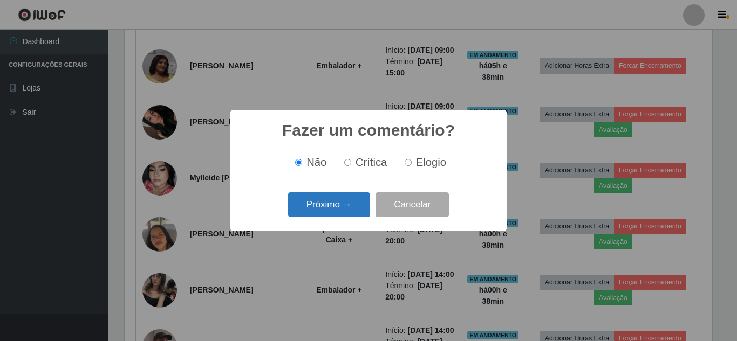
click at [349, 209] on button "Próximo →" at bounding box center [329, 204] width 82 height 25
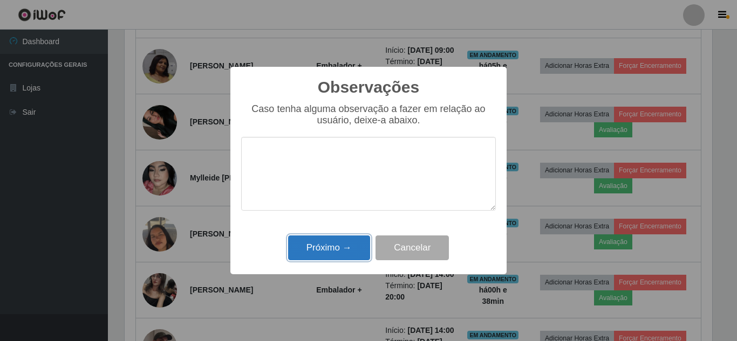
click at [339, 246] on button "Próximo →" at bounding box center [329, 248] width 82 height 25
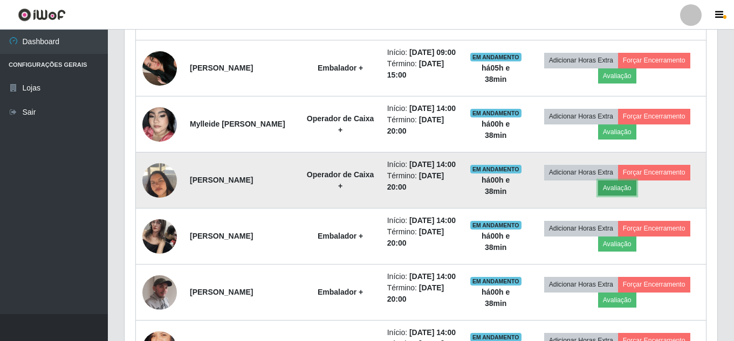
click at [627, 196] on button "Avaliação" at bounding box center [617, 188] width 38 height 15
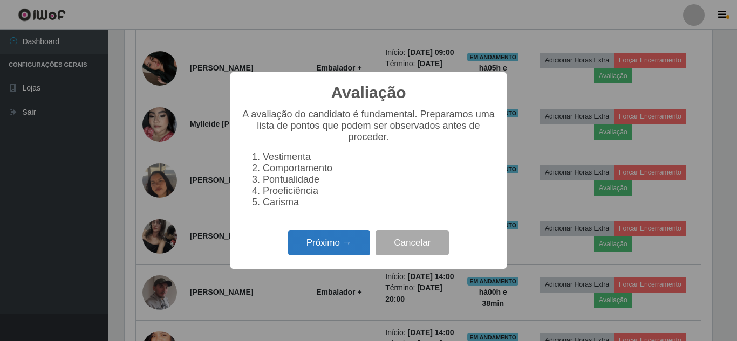
click at [338, 254] on button "Próximo →" at bounding box center [329, 242] width 82 height 25
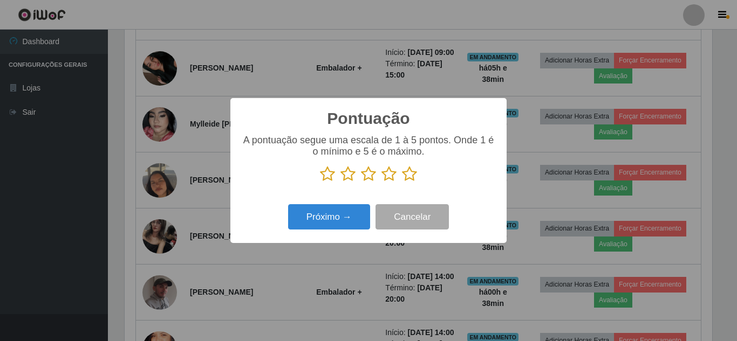
drag, startPoint x: 410, startPoint y: 180, endPoint x: 361, endPoint y: 199, distance: 53.1
click at [402, 182] on icon at bounding box center [409, 174] width 15 height 16
click at [402, 182] on input "radio" at bounding box center [402, 182] width 0 height 0
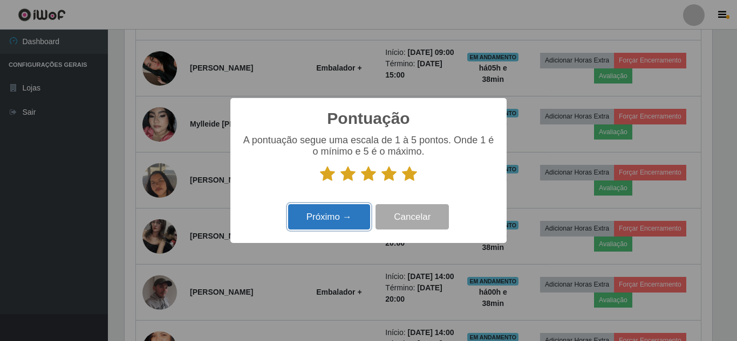
click at [338, 223] on button "Próximo →" at bounding box center [329, 216] width 82 height 25
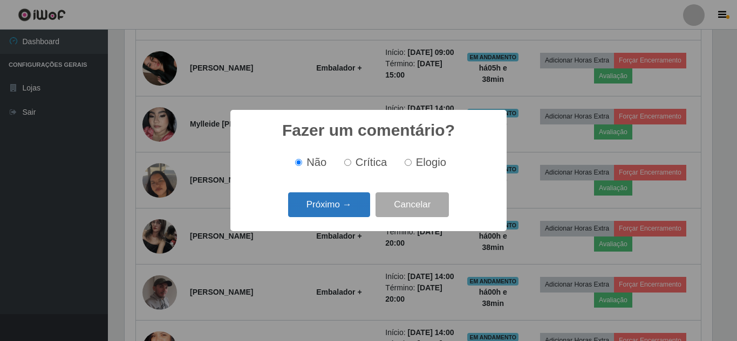
click at [341, 210] on button "Próximo →" at bounding box center [329, 204] width 82 height 25
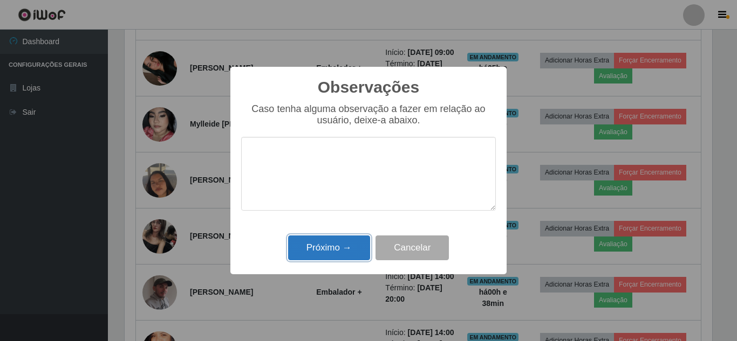
click at [349, 246] on button "Próximo →" at bounding box center [329, 248] width 82 height 25
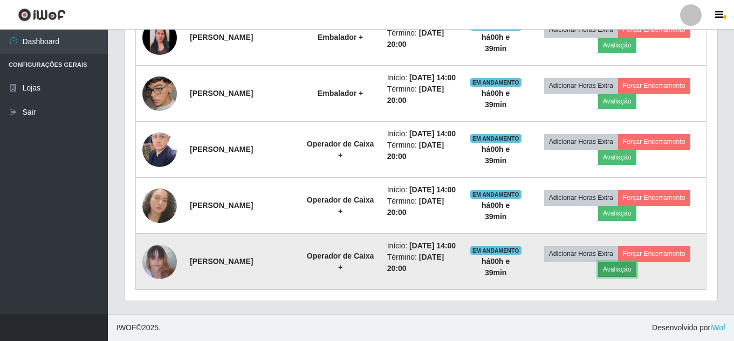
click at [628, 267] on button "Avaliação" at bounding box center [617, 269] width 38 height 15
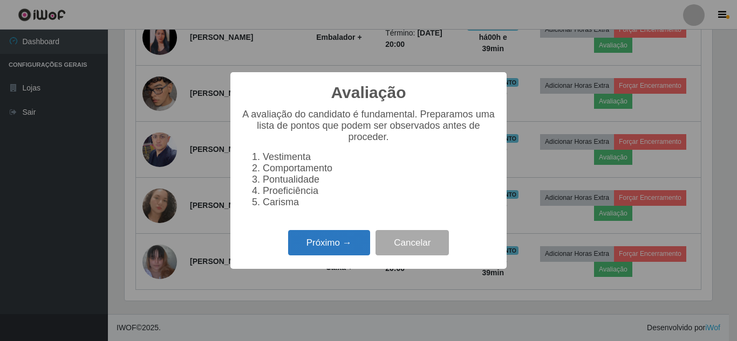
click at [339, 252] on button "Próximo →" at bounding box center [329, 242] width 82 height 25
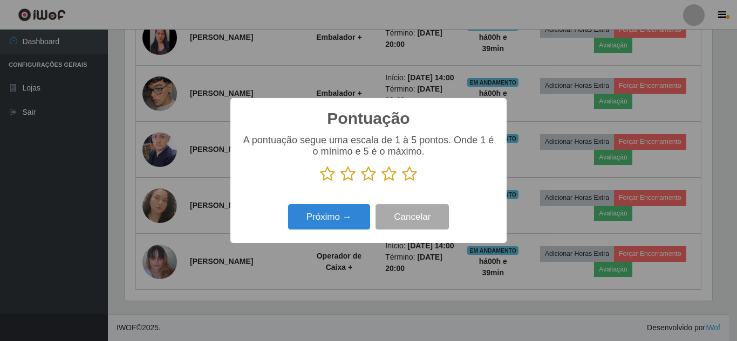
click at [410, 178] on icon at bounding box center [409, 174] width 15 height 16
click at [402, 182] on input "radio" at bounding box center [402, 182] width 0 height 0
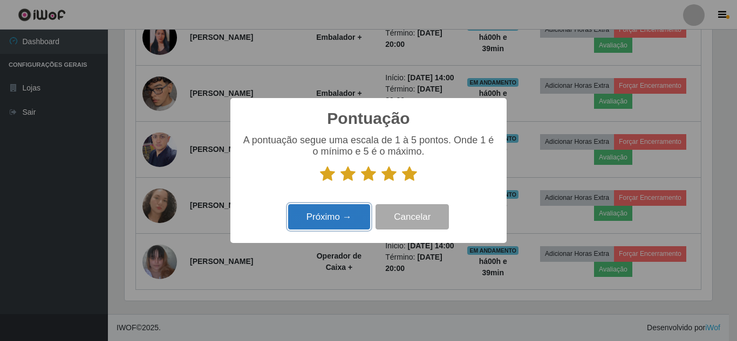
click at [336, 224] on button "Próximo →" at bounding box center [329, 216] width 82 height 25
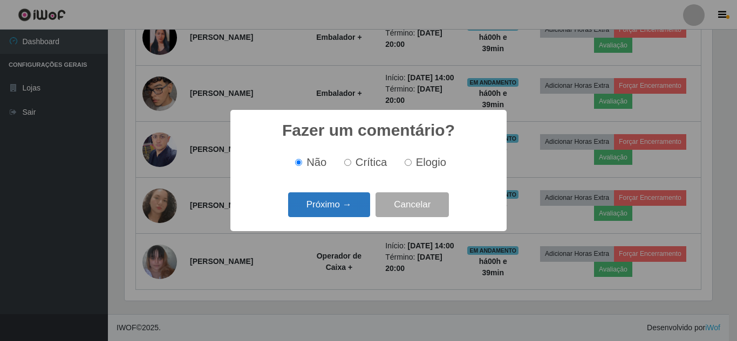
click at [342, 216] on button "Próximo →" at bounding box center [329, 204] width 82 height 25
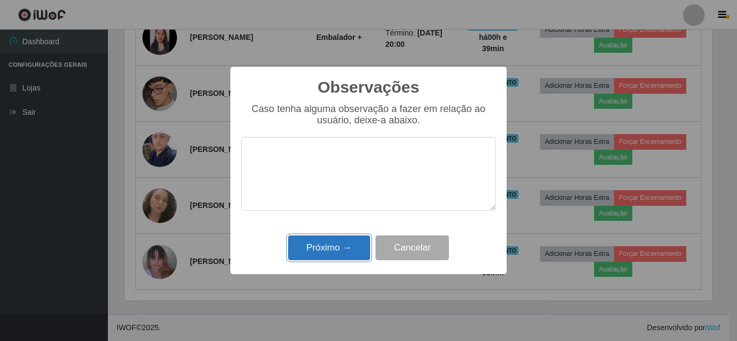
click at [328, 246] on button "Próximo →" at bounding box center [329, 248] width 82 height 25
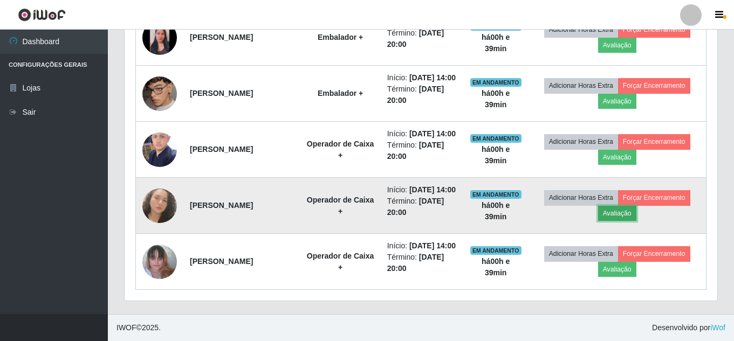
click at [624, 206] on button "Avaliação" at bounding box center [617, 213] width 38 height 15
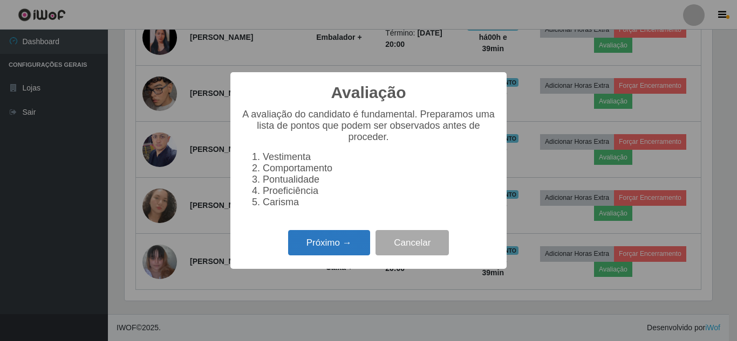
click at [339, 251] on button "Próximo →" at bounding box center [329, 242] width 82 height 25
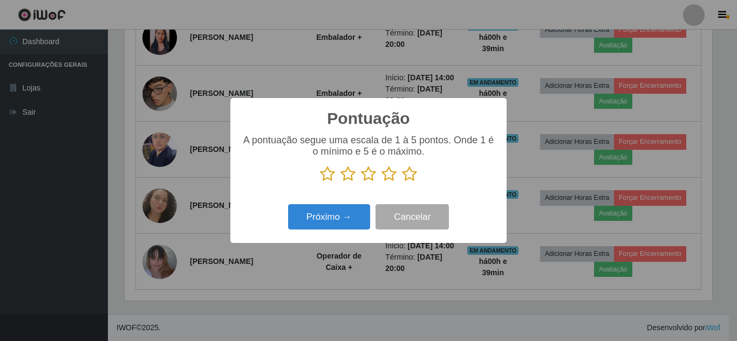
click at [415, 177] on icon at bounding box center [409, 174] width 15 height 16
click at [402, 182] on input "radio" at bounding box center [402, 182] width 0 height 0
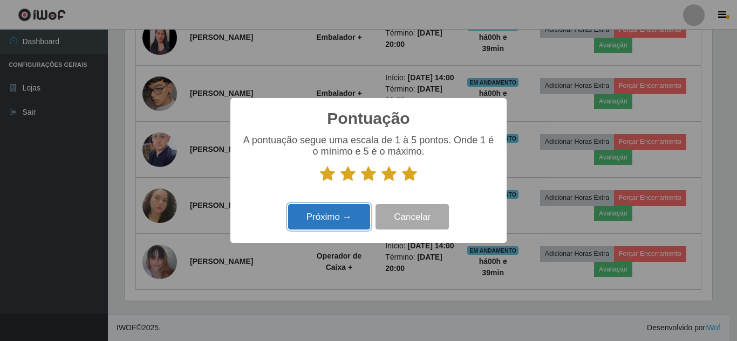
click at [335, 218] on button "Próximo →" at bounding box center [329, 216] width 82 height 25
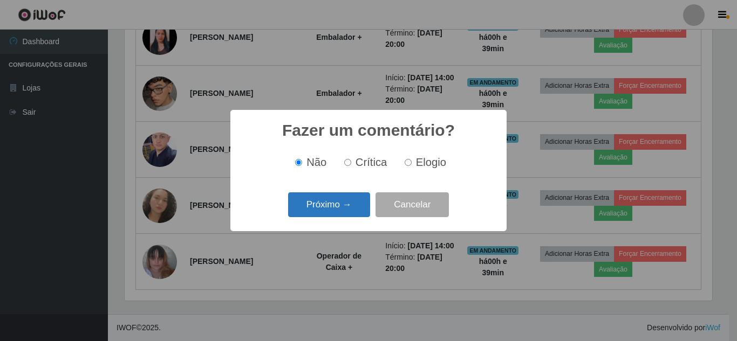
click at [340, 210] on button "Próximo →" at bounding box center [329, 204] width 82 height 25
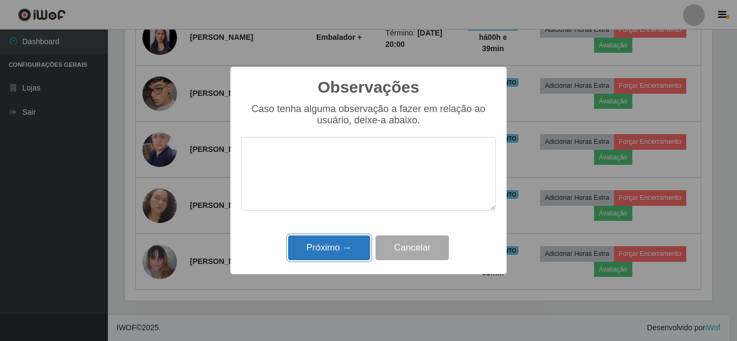
click at [345, 254] on button "Próximo →" at bounding box center [329, 248] width 82 height 25
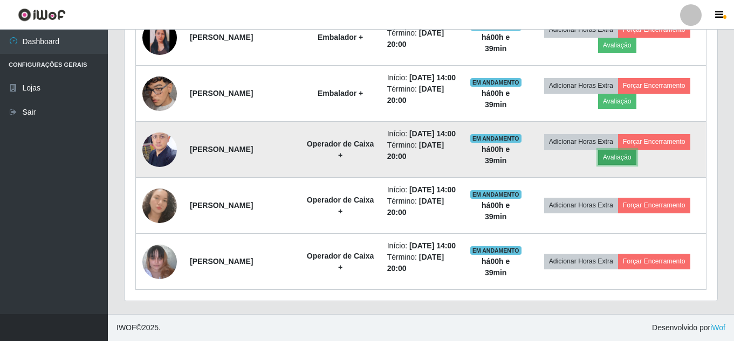
click at [620, 150] on button "Avaliação" at bounding box center [617, 157] width 38 height 15
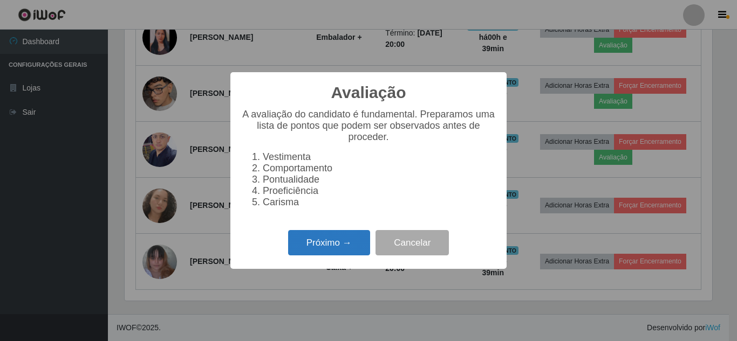
click at [310, 253] on button "Próximo →" at bounding box center [329, 242] width 82 height 25
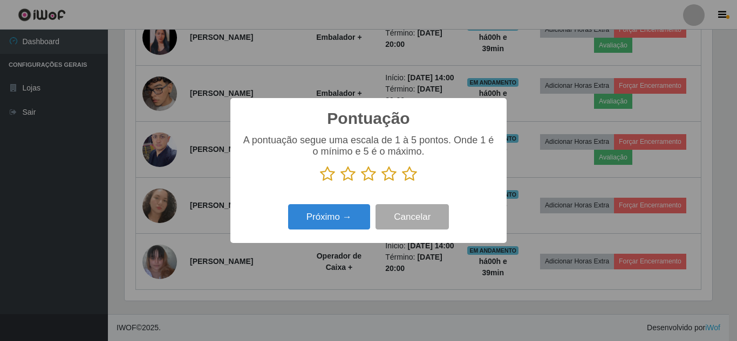
click at [412, 174] on icon at bounding box center [409, 174] width 15 height 16
click at [402, 182] on input "radio" at bounding box center [402, 182] width 0 height 0
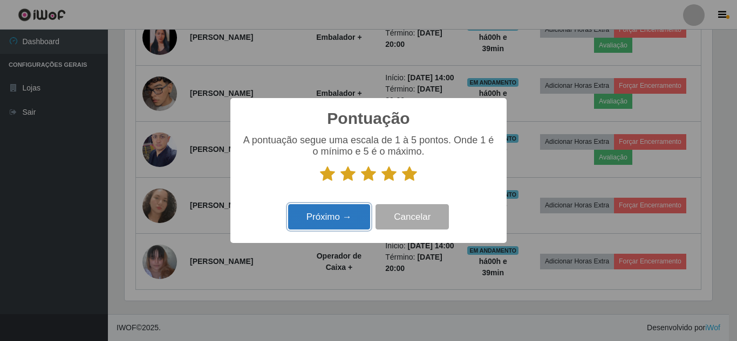
click at [309, 220] on button "Próximo →" at bounding box center [329, 216] width 82 height 25
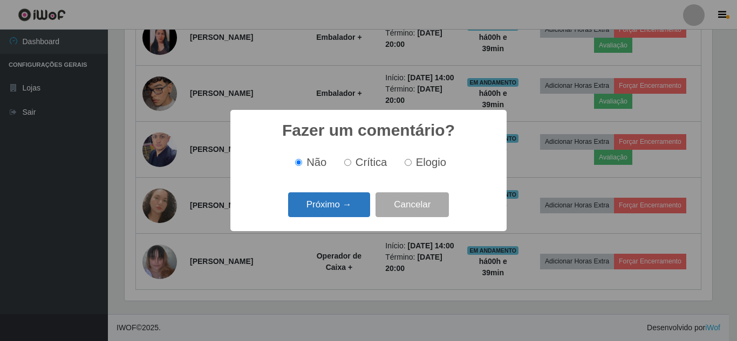
click at [350, 203] on button "Próximo →" at bounding box center [329, 204] width 82 height 25
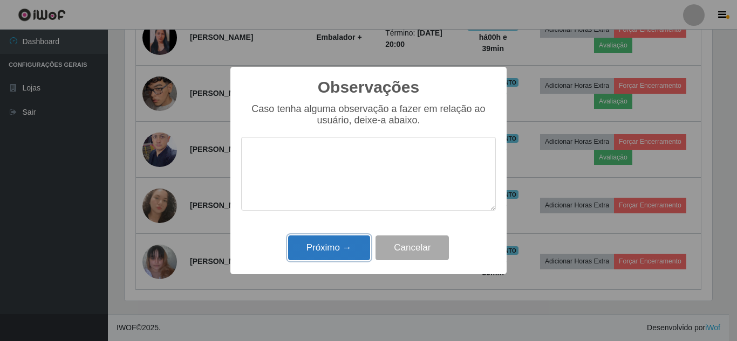
click at [326, 252] on button "Próximo →" at bounding box center [329, 248] width 82 height 25
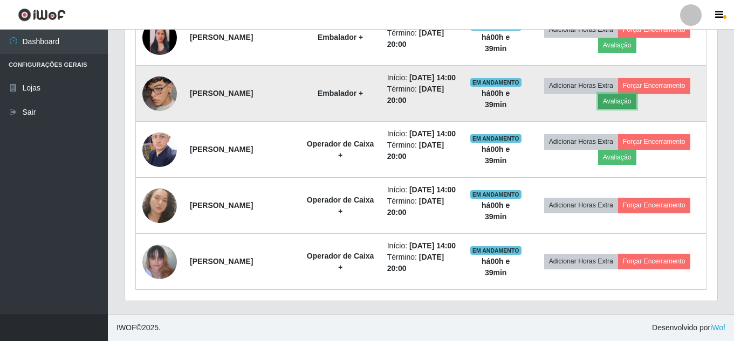
click at [616, 109] on button "Avaliação" at bounding box center [617, 101] width 38 height 15
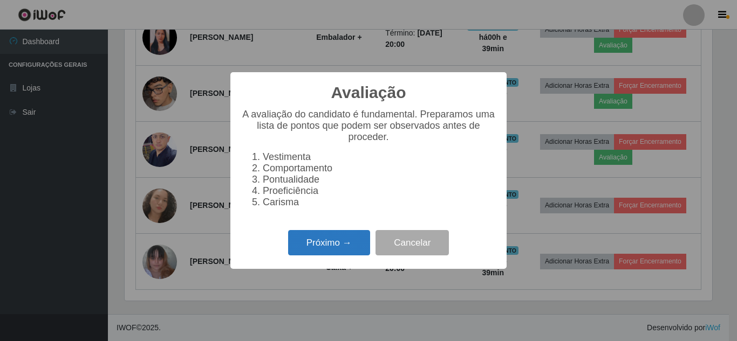
click at [326, 247] on button "Próximo →" at bounding box center [329, 242] width 82 height 25
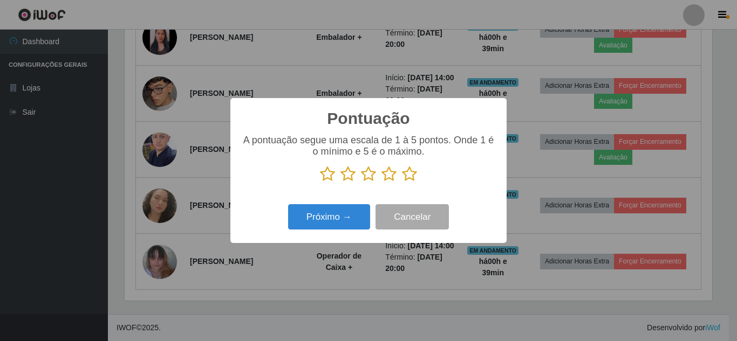
click at [413, 179] on icon at bounding box center [409, 174] width 15 height 16
click at [402, 182] on input "radio" at bounding box center [402, 182] width 0 height 0
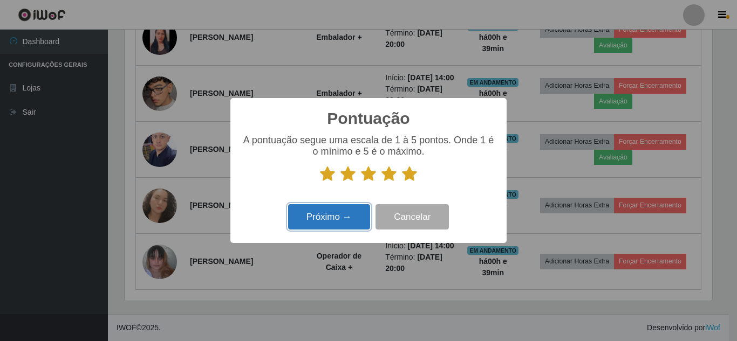
click at [339, 224] on button "Próximo →" at bounding box center [329, 216] width 82 height 25
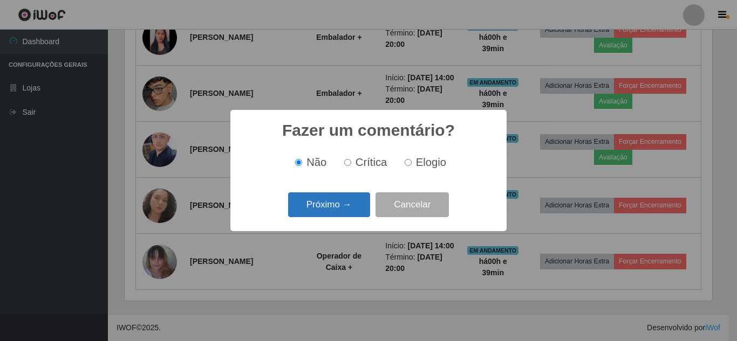
click at [343, 213] on button "Próximo →" at bounding box center [329, 204] width 82 height 25
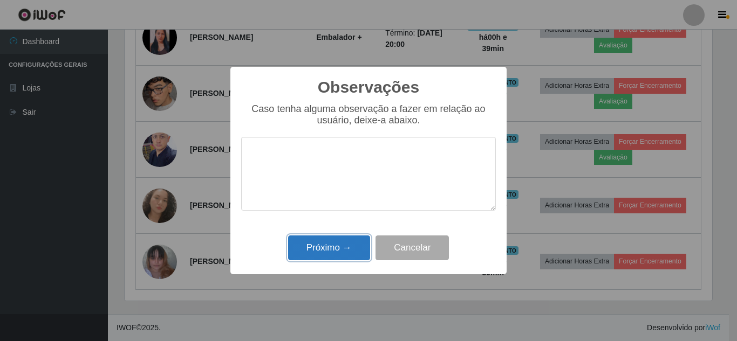
click at [339, 250] on button "Próximo →" at bounding box center [329, 248] width 82 height 25
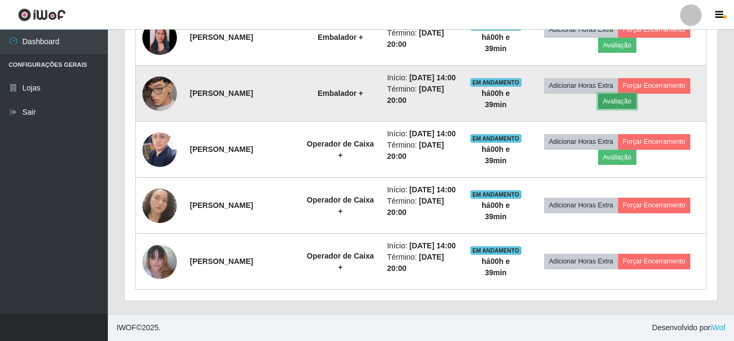
click at [615, 109] on button "Avaliação" at bounding box center [617, 101] width 38 height 15
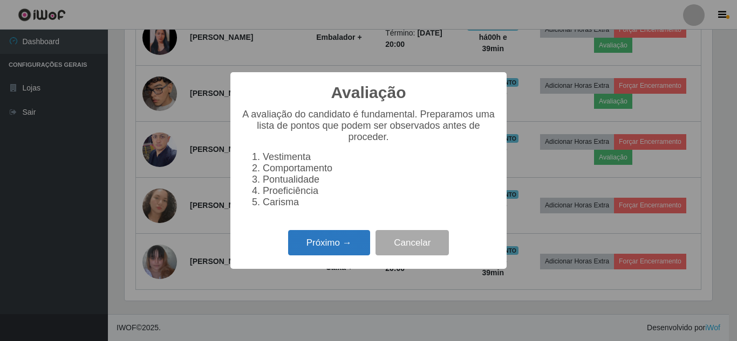
click at [330, 252] on button "Próximo →" at bounding box center [329, 242] width 82 height 25
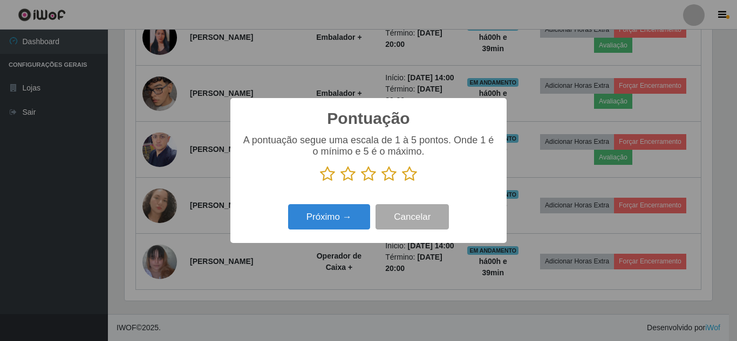
click at [408, 176] on icon at bounding box center [409, 174] width 15 height 16
click at [402, 182] on input "radio" at bounding box center [402, 182] width 0 height 0
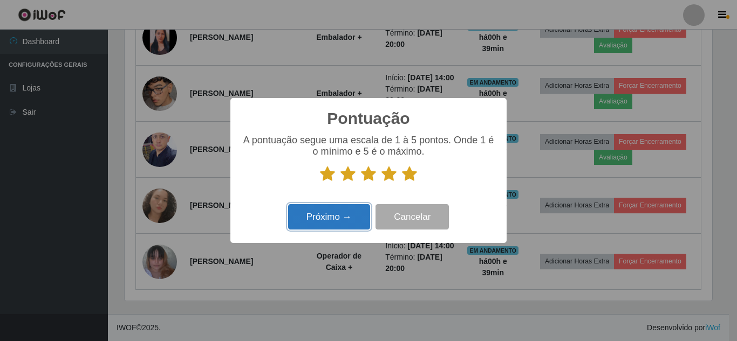
click at [323, 219] on button "Próximo →" at bounding box center [329, 216] width 82 height 25
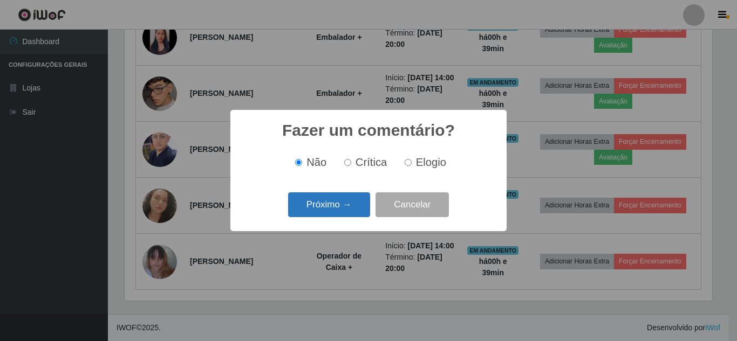
click at [342, 204] on button "Próximo →" at bounding box center [329, 204] width 82 height 25
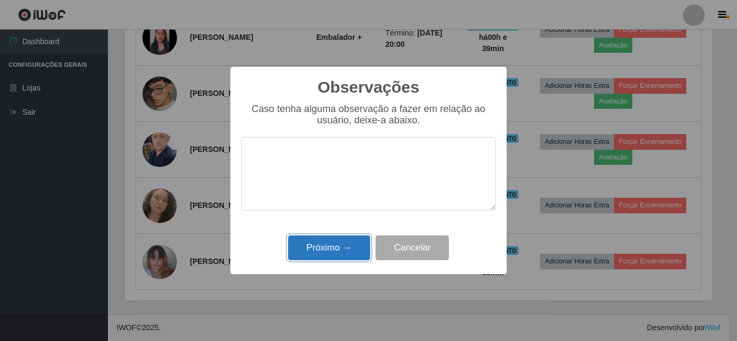
click at [334, 255] on button "Próximo →" at bounding box center [329, 248] width 82 height 25
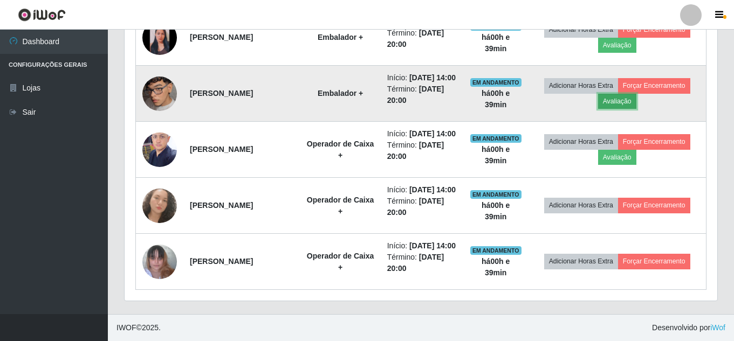
click at [623, 109] on button "Avaliação" at bounding box center [617, 101] width 38 height 15
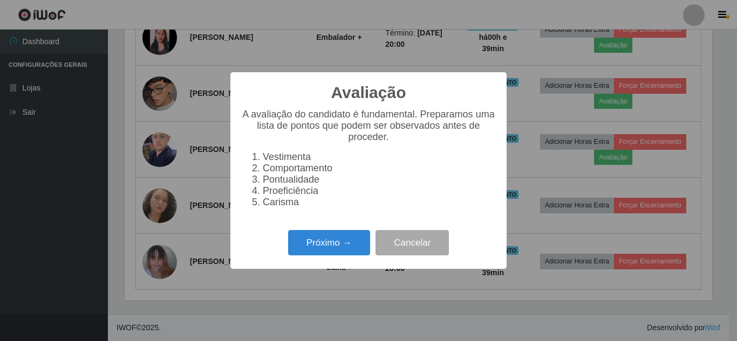
click at [565, 90] on div "Avaliação × A avaliação do candidato é fundamental. Preparamos uma lista de pon…" at bounding box center [368, 170] width 737 height 341
click at [567, 71] on div "Avaliação × A avaliação do candidato é fundamental. Preparamos uma lista de pon…" at bounding box center [368, 170] width 737 height 341
click at [432, 250] on button "Cancelar" at bounding box center [411, 242] width 73 height 25
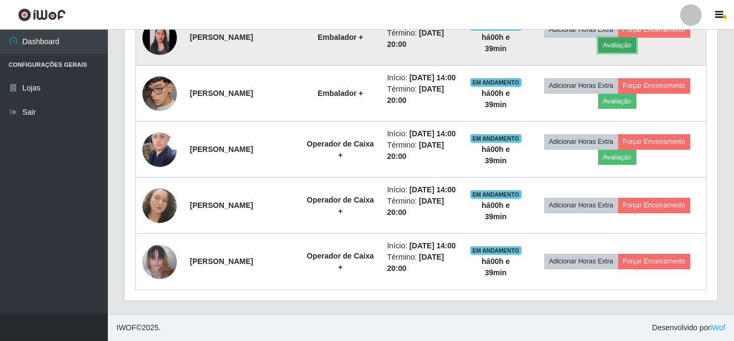
click at [633, 53] on button "Avaliação" at bounding box center [617, 45] width 38 height 15
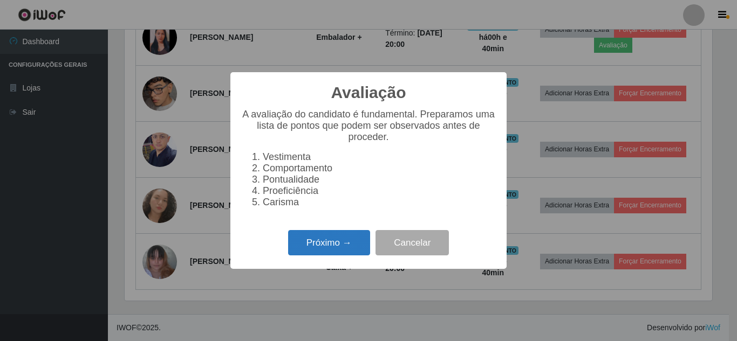
click at [314, 246] on button "Próximo →" at bounding box center [329, 242] width 82 height 25
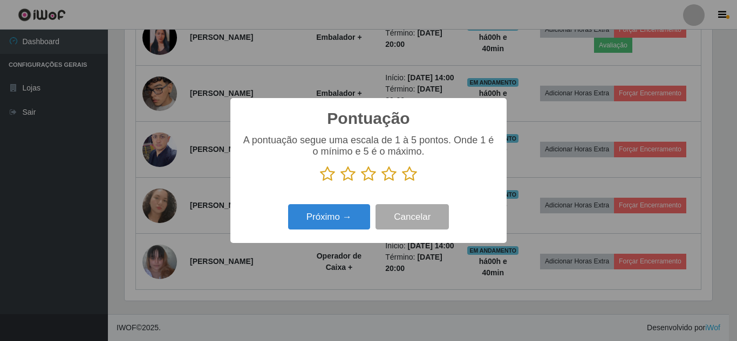
click at [410, 173] on icon at bounding box center [409, 174] width 15 height 16
click at [402, 182] on input "radio" at bounding box center [402, 182] width 0 height 0
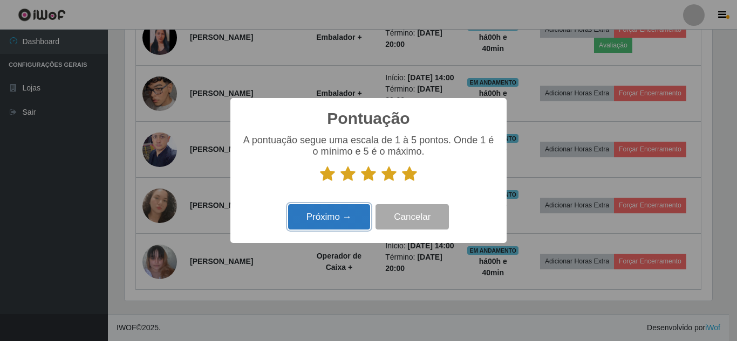
click at [333, 217] on button "Próximo →" at bounding box center [329, 216] width 82 height 25
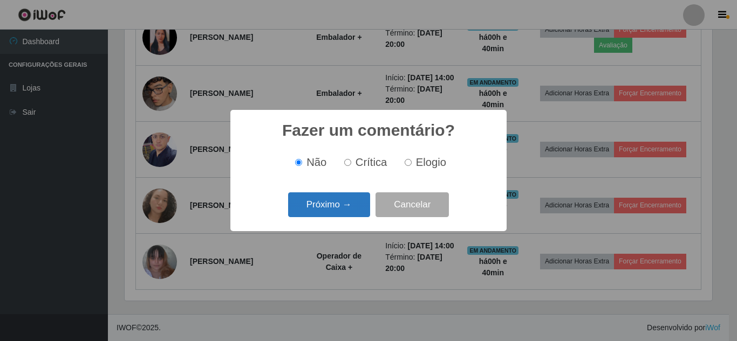
click at [340, 210] on button "Próximo →" at bounding box center [329, 204] width 82 height 25
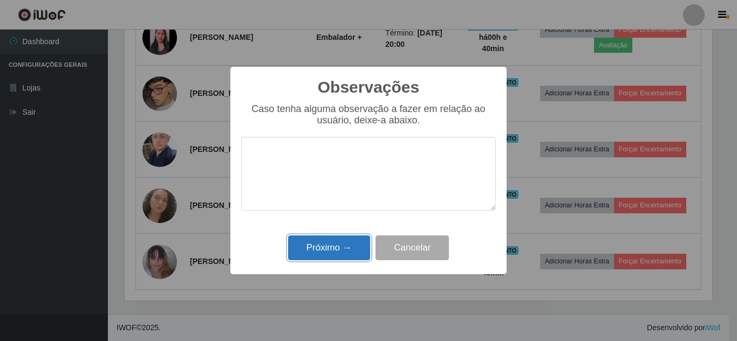
click at [339, 246] on button "Próximo →" at bounding box center [329, 248] width 82 height 25
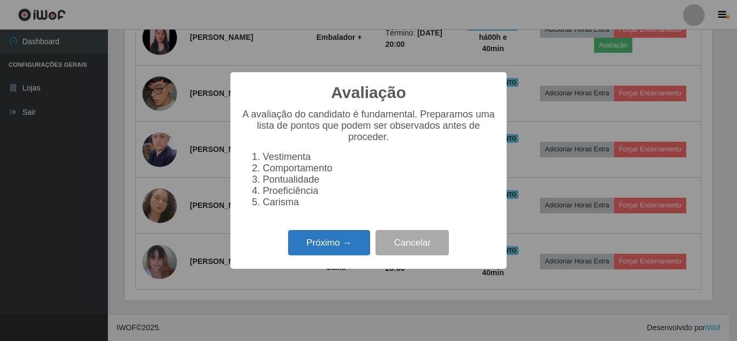
click at [326, 250] on button "Próximo →" at bounding box center [329, 242] width 82 height 25
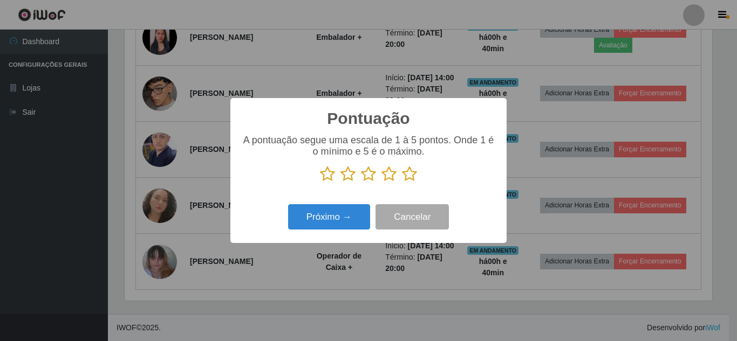
click at [408, 174] on icon at bounding box center [409, 174] width 15 height 16
click at [402, 182] on input "radio" at bounding box center [402, 182] width 0 height 0
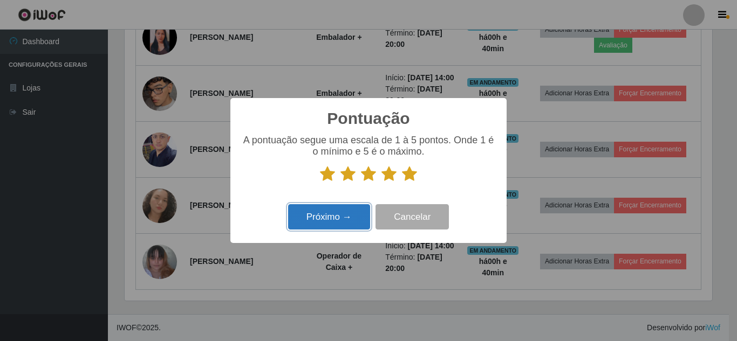
click at [328, 218] on button "Próximo →" at bounding box center [329, 216] width 82 height 25
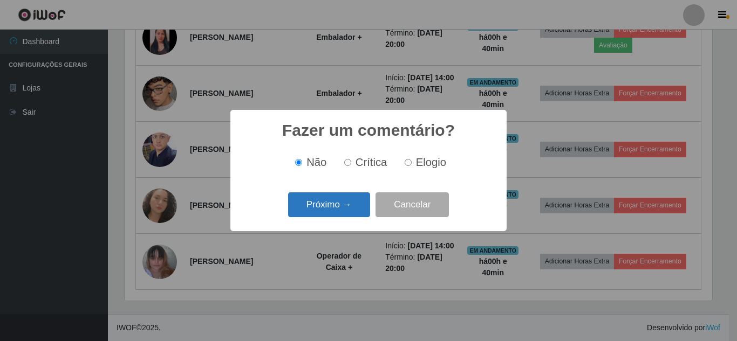
click at [335, 210] on button "Próximo →" at bounding box center [329, 204] width 82 height 25
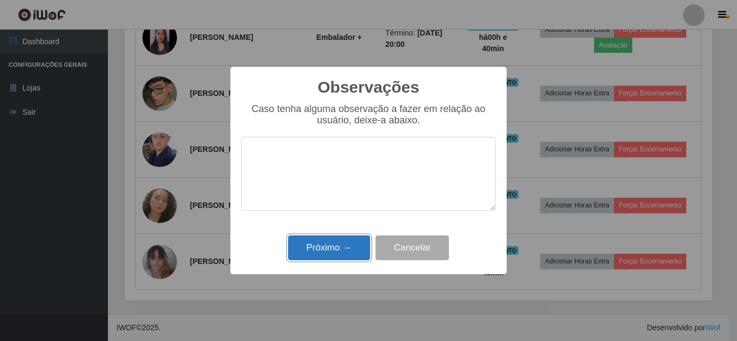
click at [336, 243] on button "Próximo →" at bounding box center [329, 248] width 82 height 25
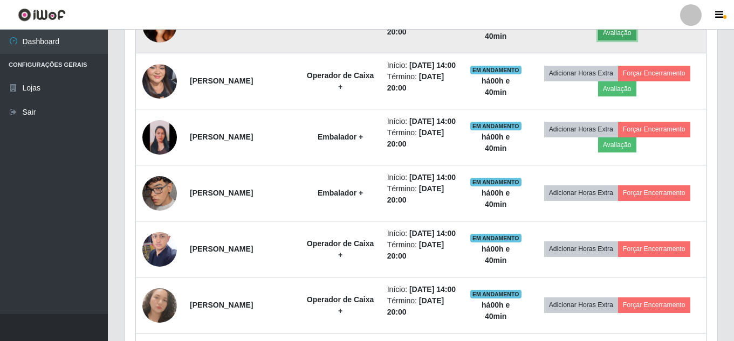
click at [619, 40] on button "Avaliação" at bounding box center [617, 32] width 38 height 15
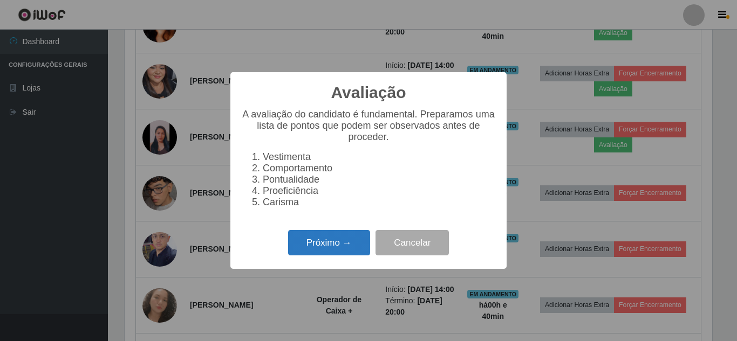
click at [329, 245] on button "Próximo →" at bounding box center [329, 242] width 82 height 25
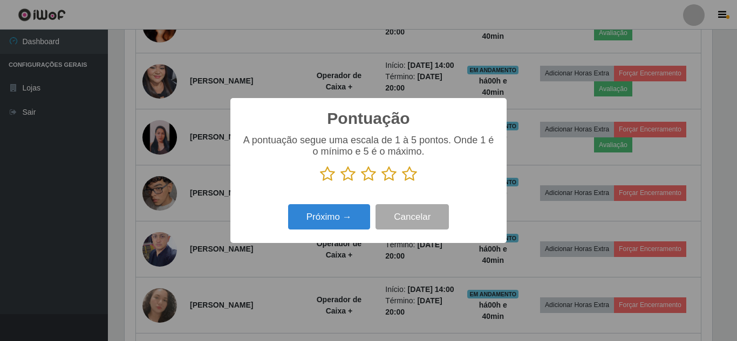
drag, startPoint x: 409, startPoint y: 177, endPoint x: 403, endPoint y: 180, distance: 6.0
click at [409, 176] on icon at bounding box center [409, 174] width 15 height 16
click at [402, 182] on input "radio" at bounding box center [402, 182] width 0 height 0
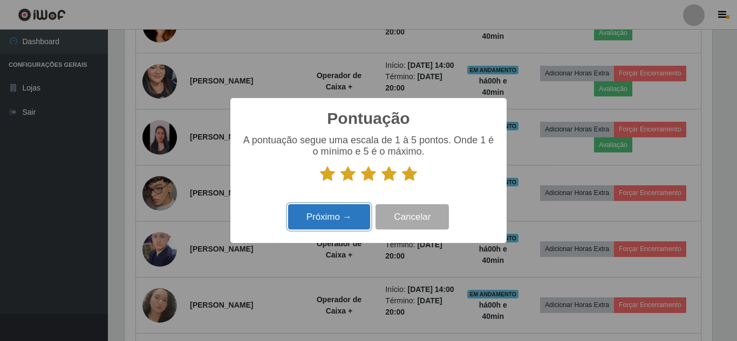
click at [339, 225] on button "Próximo →" at bounding box center [329, 216] width 82 height 25
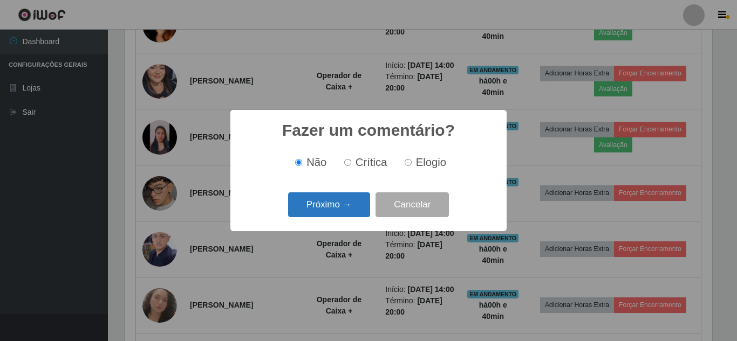
click at [348, 212] on button "Próximo →" at bounding box center [329, 204] width 82 height 25
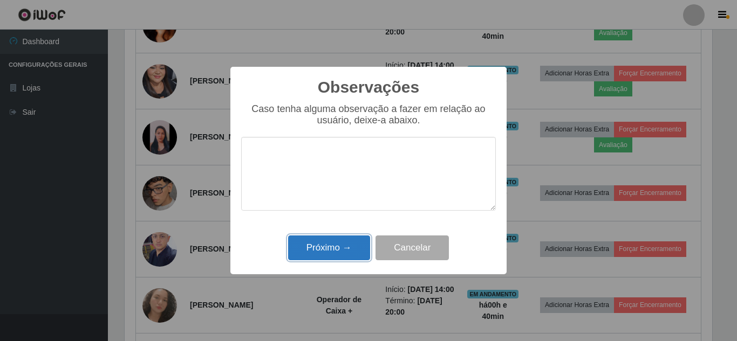
click at [333, 243] on button "Próximo →" at bounding box center [329, 248] width 82 height 25
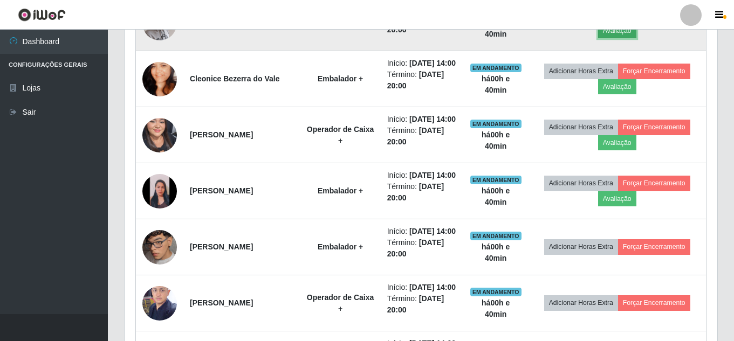
click at [613, 38] on button "Avaliação" at bounding box center [617, 30] width 38 height 15
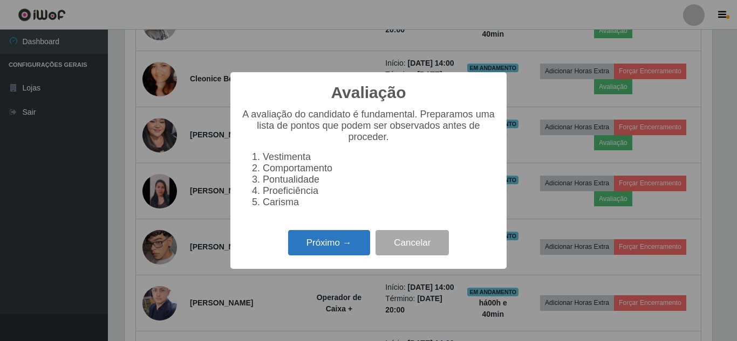
click at [330, 251] on button "Próximo →" at bounding box center [329, 242] width 82 height 25
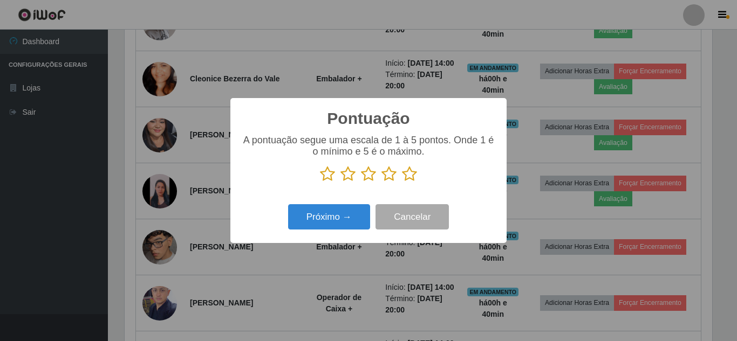
click at [405, 177] on icon at bounding box center [409, 174] width 15 height 16
click at [402, 182] on input "radio" at bounding box center [402, 182] width 0 height 0
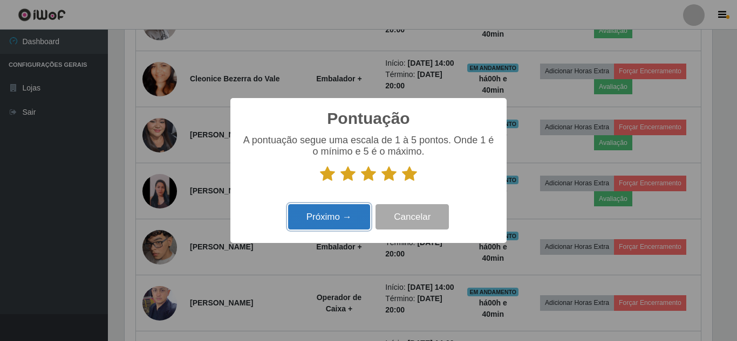
click at [333, 221] on button "Próximo →" at bounding box center [329, 216] width 82 height 25
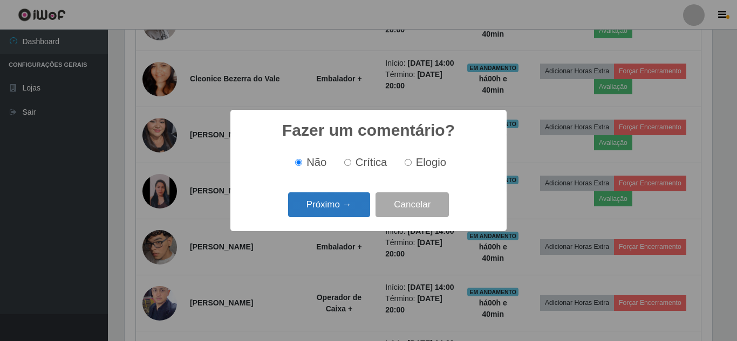
click at [342, 209] on button "Próximo →" at bounding box center [329, 204] width 82 height 25
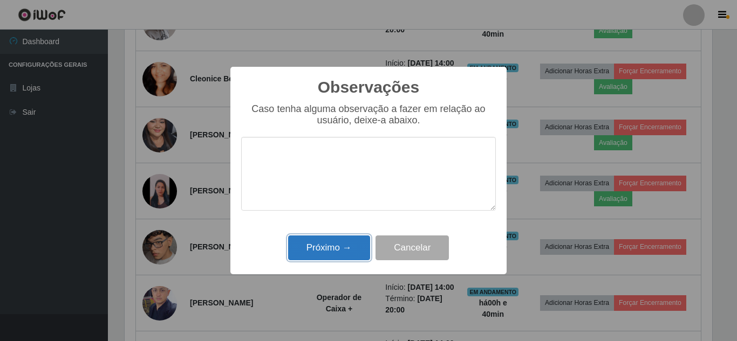
click at [332, 255] on button "Próximo →" at bounding box center [329, 248] width 82 height 25
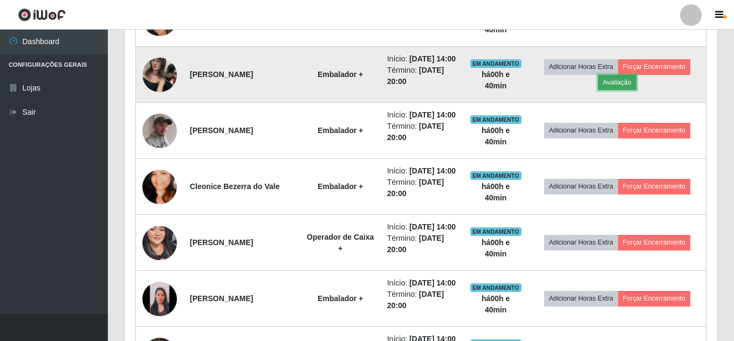
click at [623, 90] on button "Avaliação" at bounding box center [617, 82] width 38 height 15
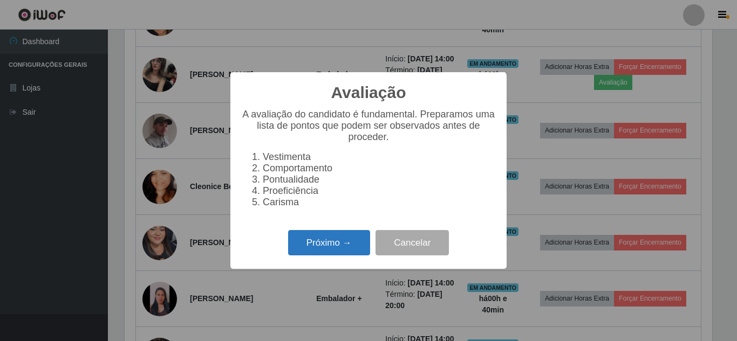
click at [331, 251] on button "Próximo →" at bounding box center [329, 242] width 82 height 25
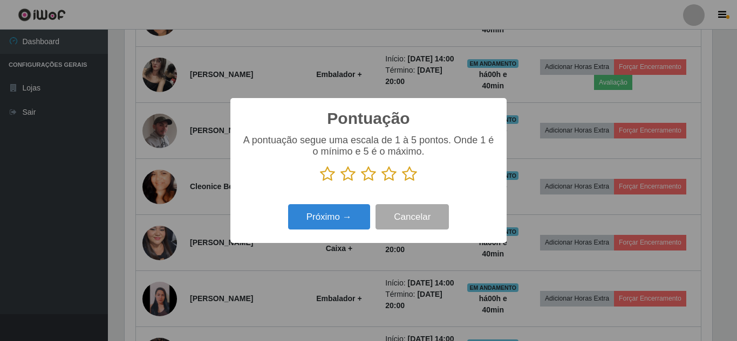
click at [410, 178] on icon at bounding box center [409, 174] width 15 height 16
click at [402, 182] on input "radio" at bounding box center [402, 182] width 0 height 0
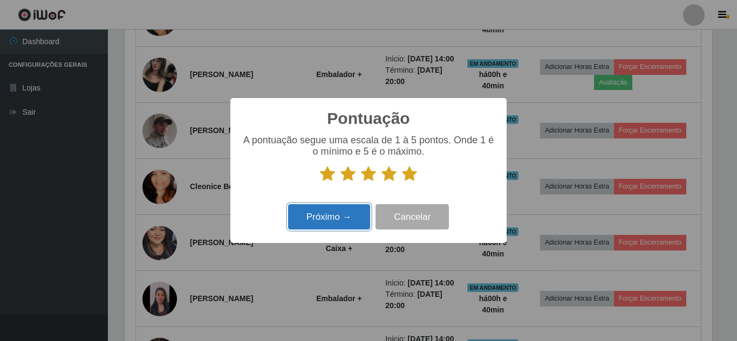
click at [332, 222] on button "Próximo →" at bounding box center [329, 216] width 82 height 25
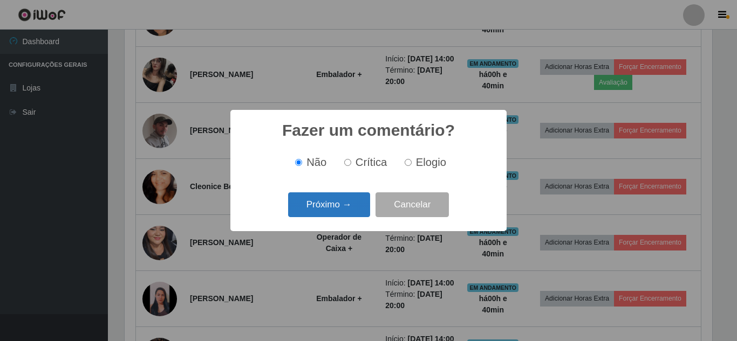
click at [347, 209] on button "Próximo →" at bounding box center [329, 204] width 82 height 25
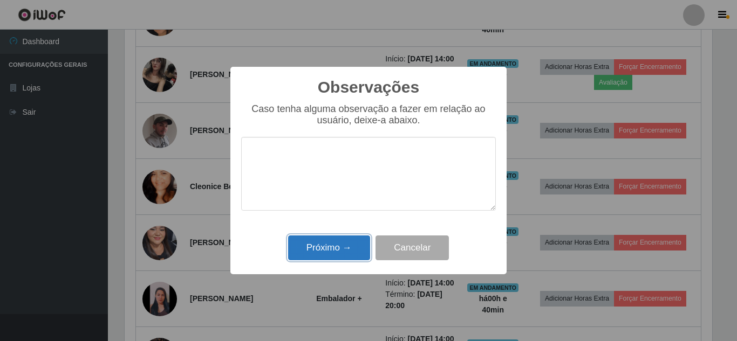
click at [335, 249] on button "Próximo →" at bounding box center [329, 248] width 82 height 25
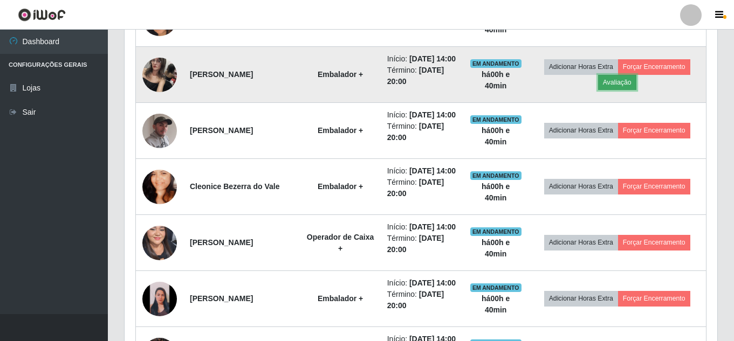
click at [630, 90] on button "Avaliação" at bounding box center [617, 82] width 38 height 15
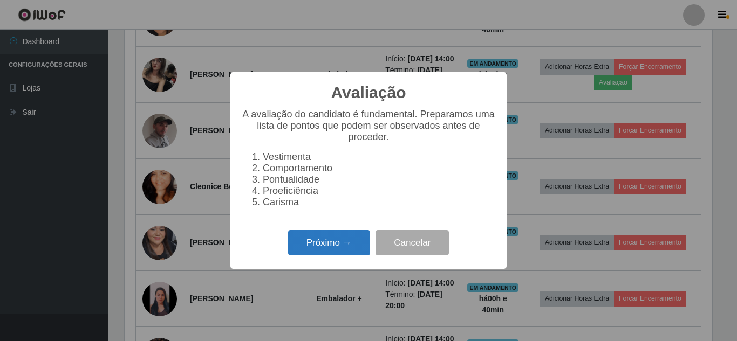
click at [329, 256] on button "Próximo →" at bounding box center [329, 242] width 82 height 25
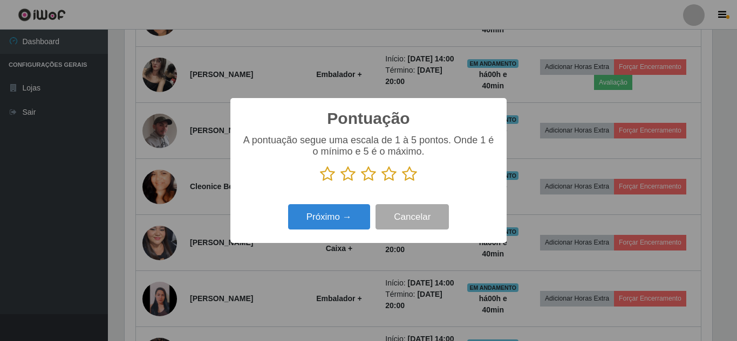
drag, startPoint x: 411, startPoint y: 178, endPoint x: 366, endPoint y: 201, distance: 50.4
click at [405, 181] on icon at bounding box center [409, 174] width 15 height 16
click at [402, 182] on input "radio" at bounding box center [402, 182] width 0 height 0
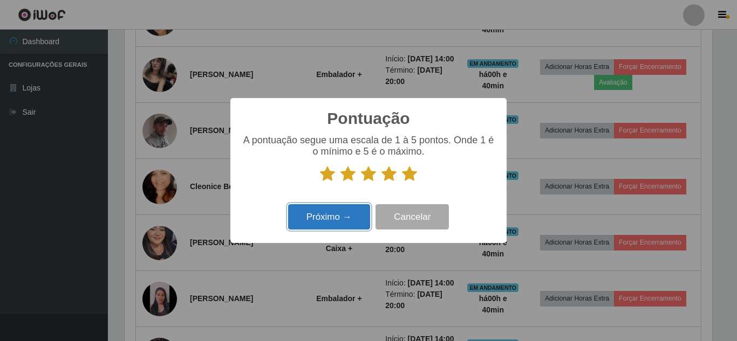
click at [343, 227] on button "Próximo →" at bounding box center [329, 216] width 82 height 25
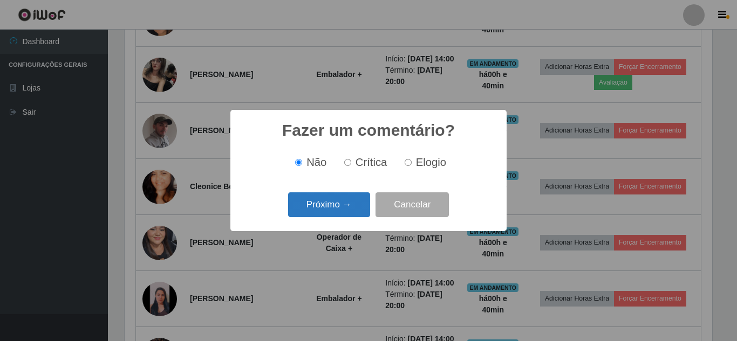
click at [347, 211] on button "Próximo →" at bounding box center [329, 204] width 82 height 25
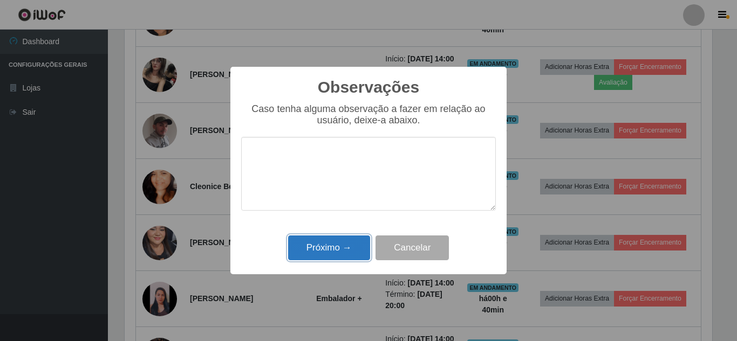
click at [333, 258] on button "Próximo →" at bounding box center [329, 248] width 82 height 25
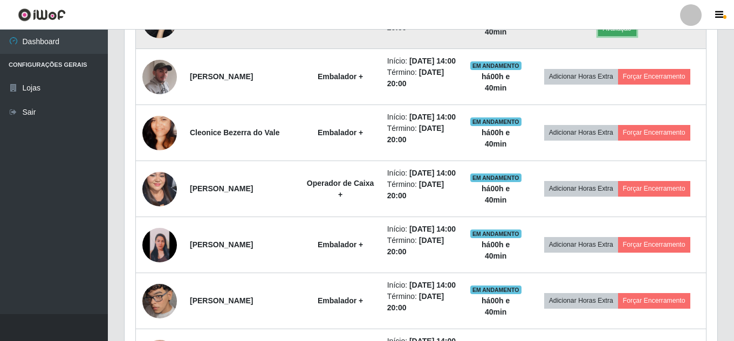
click at [630, 36] on button "Avaliação" at bounding box center [617, 28] width 38 height 15
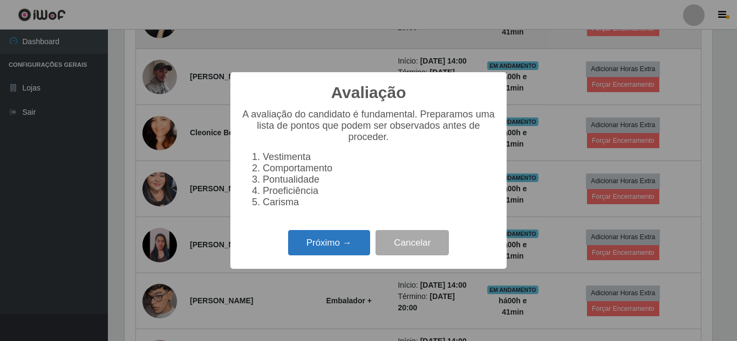
click at [338, 255] on button "Próximo →" at bounding box center [329, 242] width 82 height 25
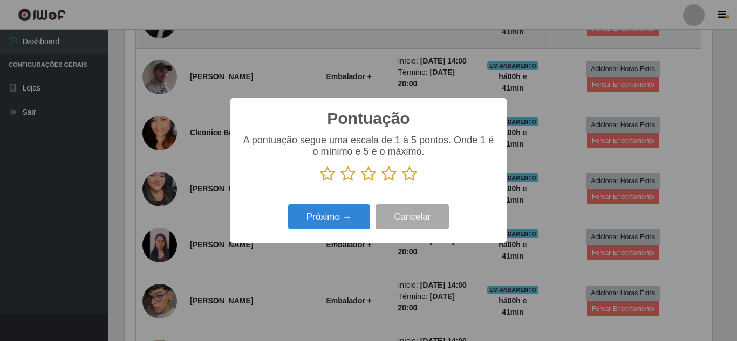
click at [412, 175] on icon at bounding box center [409, 174] width 15 height 16
click at [402, 182] on input "radio" at bounding box center [402, 182] width 0 height 0
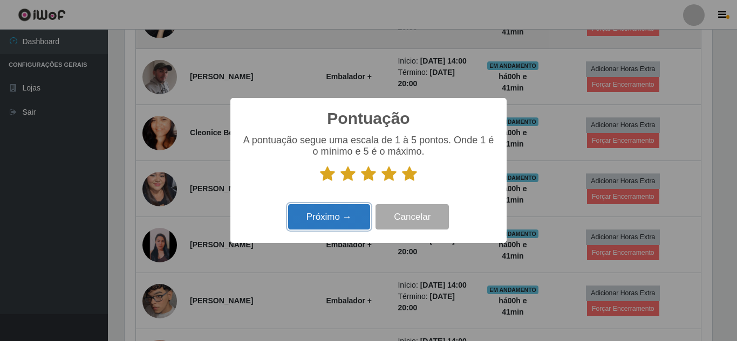
click at [330, 226] on button "Próximo →" at bounding box center [329, 216] width 82 height 25
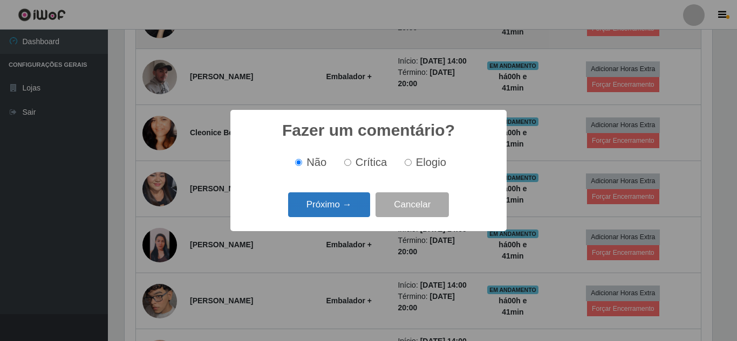
click at [335, 209] on button "Próximo →" at bounding box center [329, 204] width 82 height 25
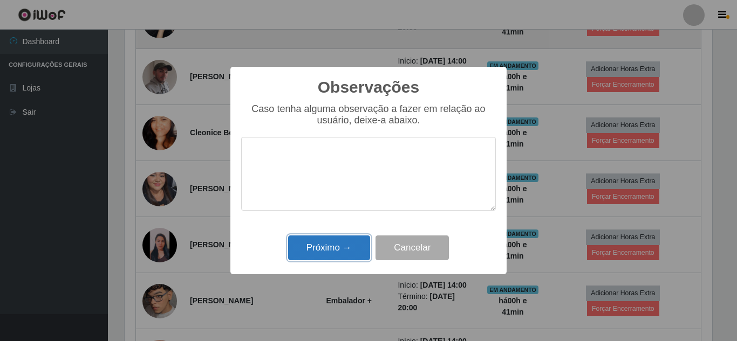
click at [339, 253] on button "Próximo →" at bounding box center [329, 248] width 82 height 25
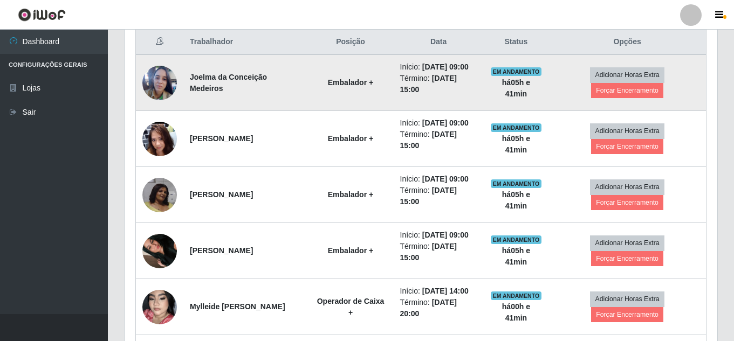
scroll to position [420, 0]
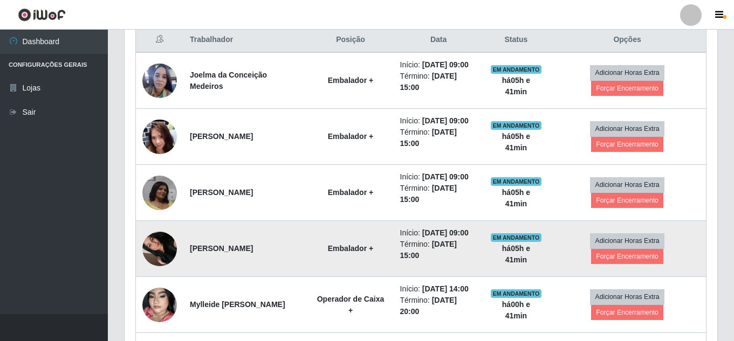
click at [164, 248] on img at bounding box center [159, 248] width 35 height 61
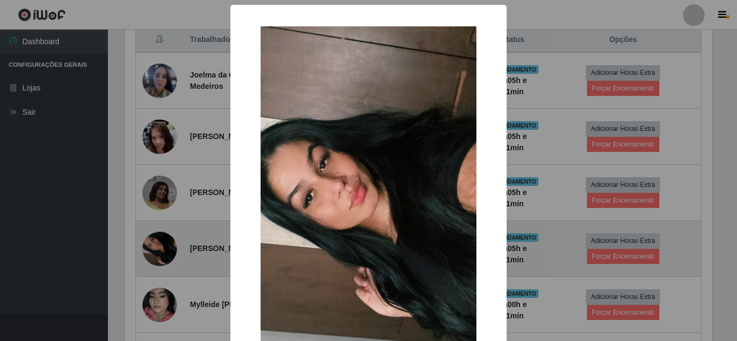
click at [164, 248] on div "× OK Cancel" at bounding box center [368, 170] width 737 height 341
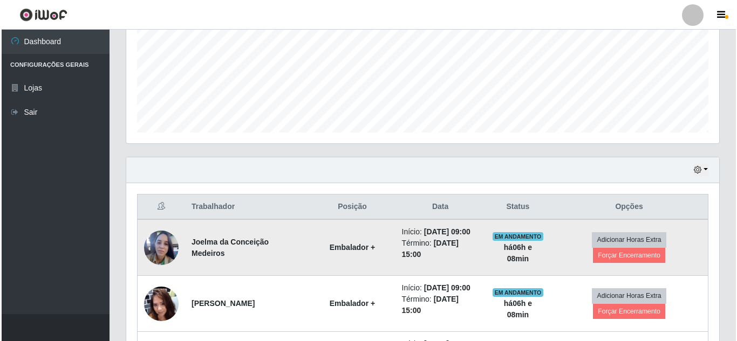
scroll to position [301, 0]
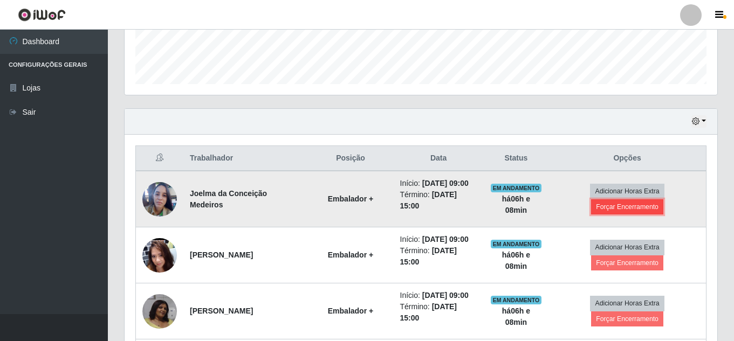
click at [635, 211] on button "Forçar Encerramento" at bounding box center [627, 207] width 72 height 15
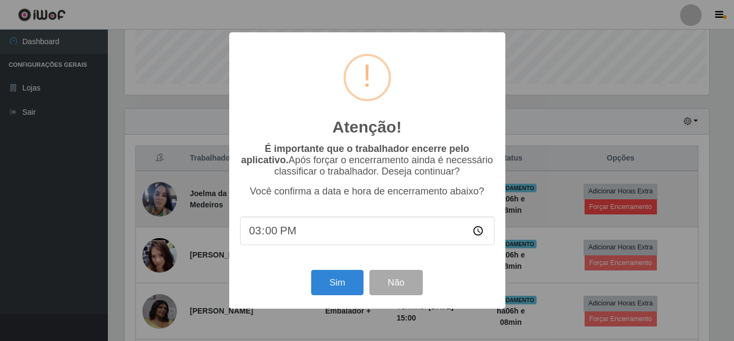
scroll to position [224, 587]
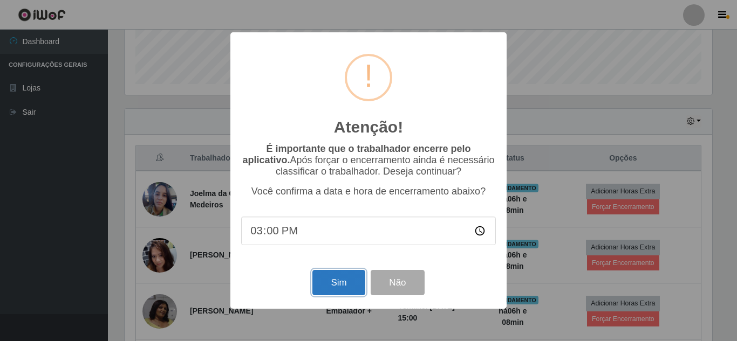
click at [340, 291] on button "Sim" at bounding box center [338, 282] width 52 height 25
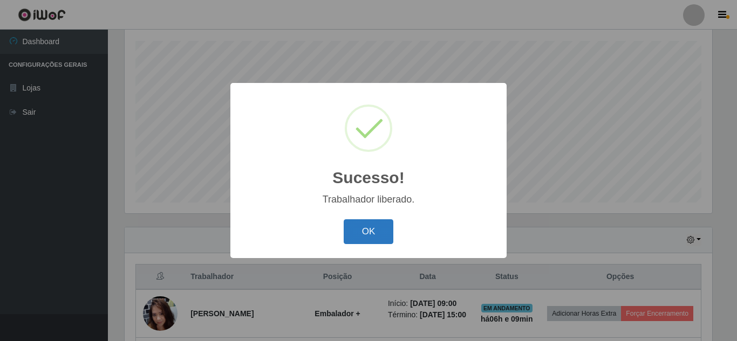
click at [362, 231] on button "OK" at bounding box center [368, 231] width 50 height 25
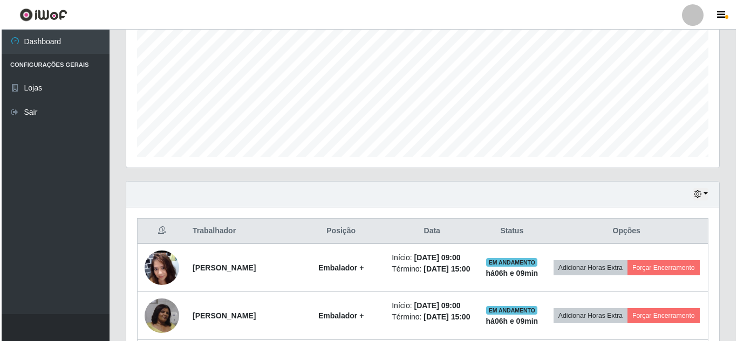
scroll to position [291, 0]
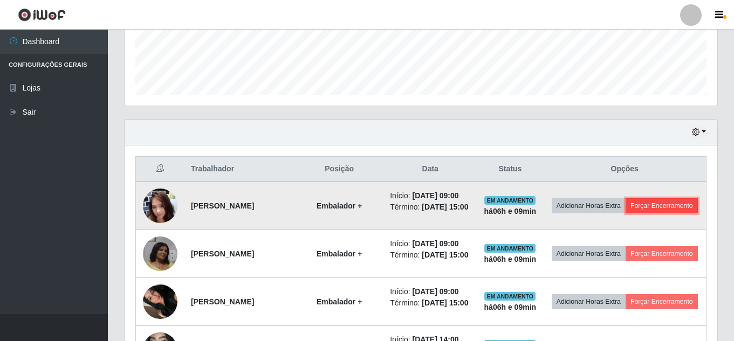
click at [630, 214] on button "Forçar Encerramento" at bounding box center [661, 205] width 72 height 15
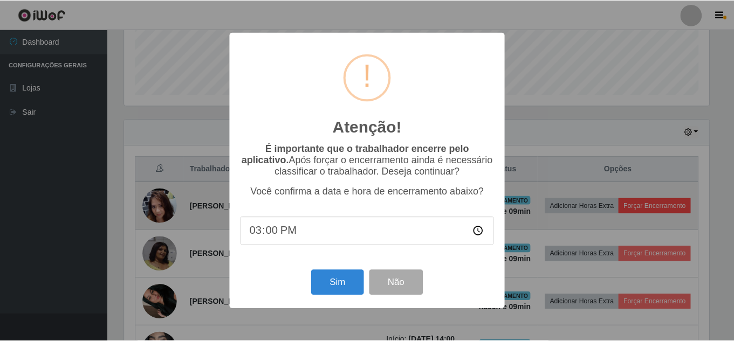
scroll to position [224, 587]
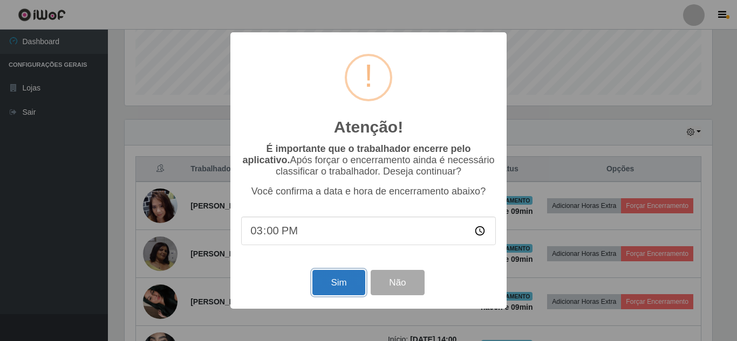
click at [329, 290] on button "Sim" at bounding box center [338, 282] width 52 height 25
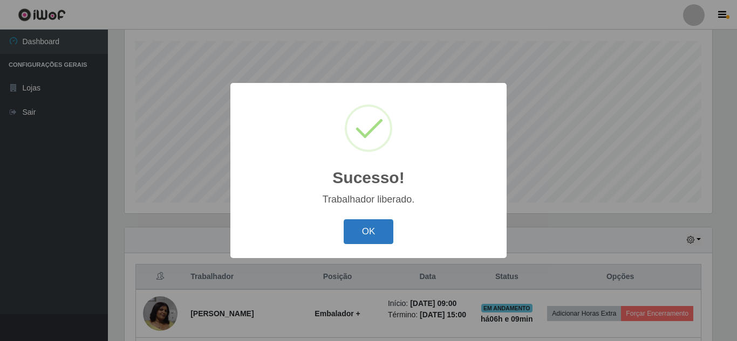
click at [385, 236] on button "OK" at bounding box center [368, 231] width 50 height 25
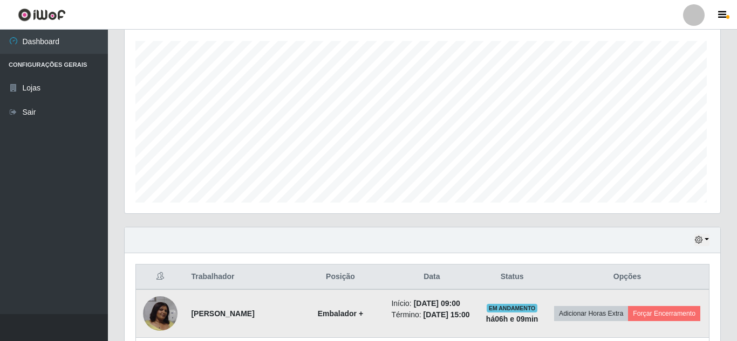
scroll to position [224, 593]
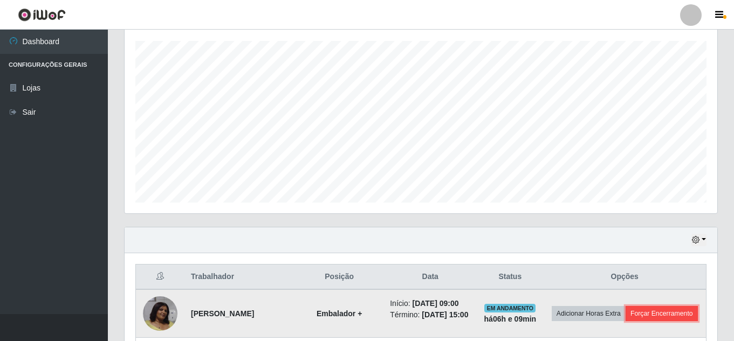
click at [625, 321] on button "Forçar Encerramento" at bounding box center [661, 313] width 72 height 15
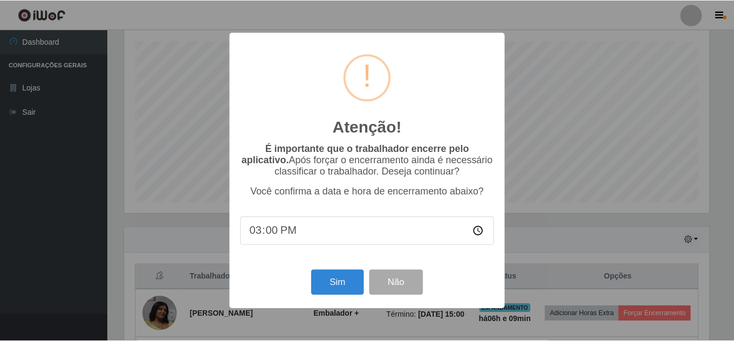
scroll to position [224, 587]
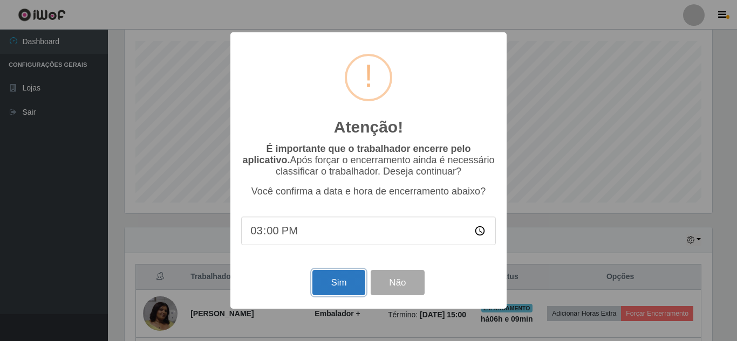
click at [329, 285] on button "Sim" at bounding box center [338, 282] width 52 height 25
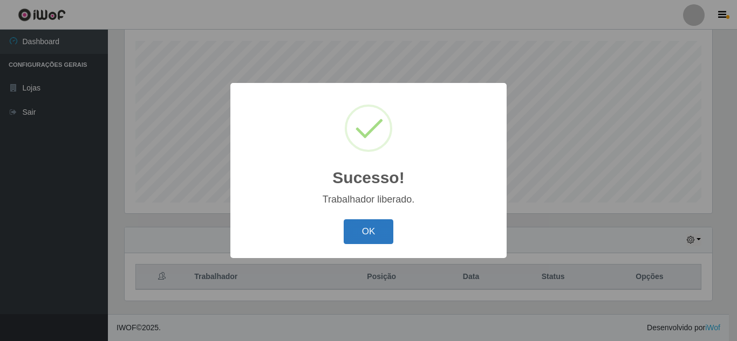
click at [381, 236] on button "OK" at bounding box center [368, 231] width 50 height 25
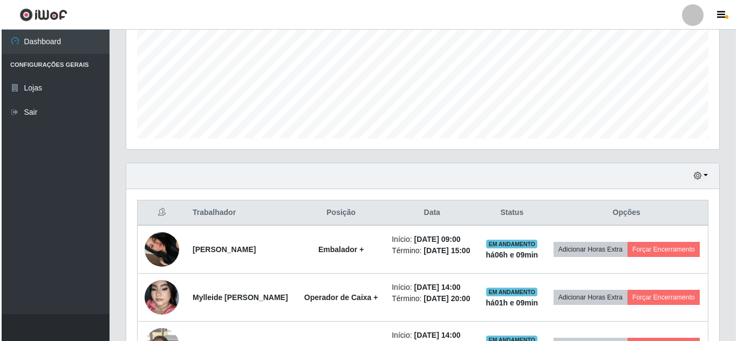
scroll to position [291, 0]
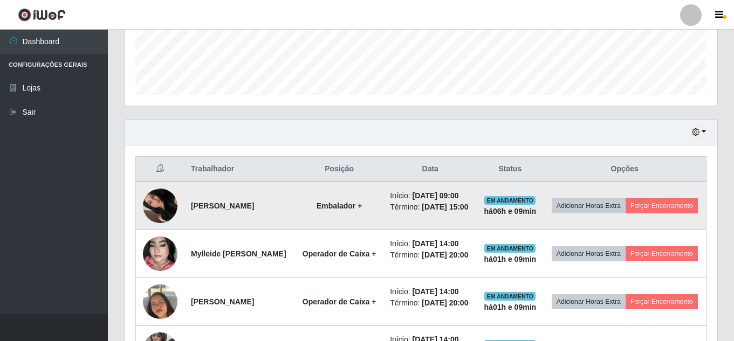
click at [620, 225] on td "Adicionar Horas Extra Forçar Encerramento" at bounding box center [624, 206] width 163 height 49
click at [625, 214] on button "Forçar Encerramento" at bounding box center [661, 205] width 72 height 15
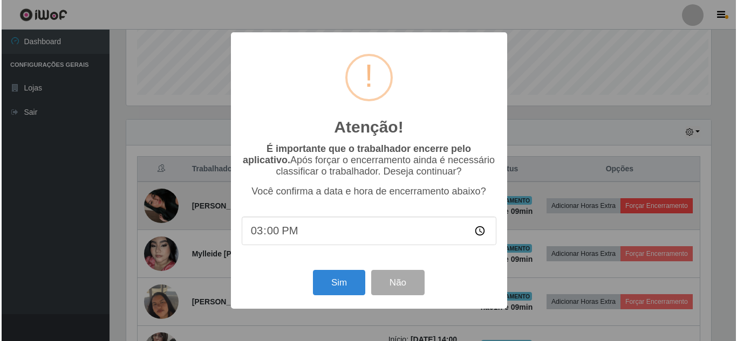
scroll to position [538991, 538627]
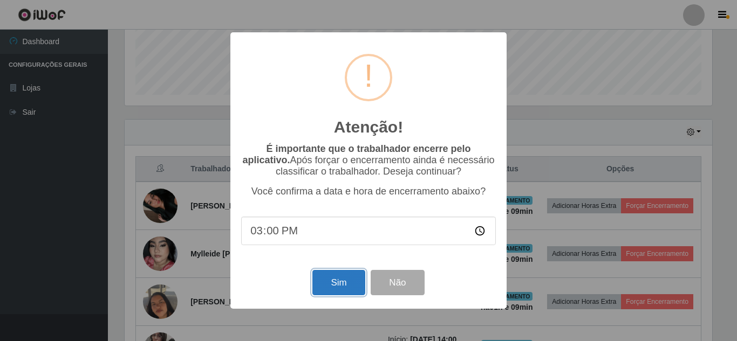
click at [338, 292] on button "Sim" at bounding box center [338, 282] width 52 height 25
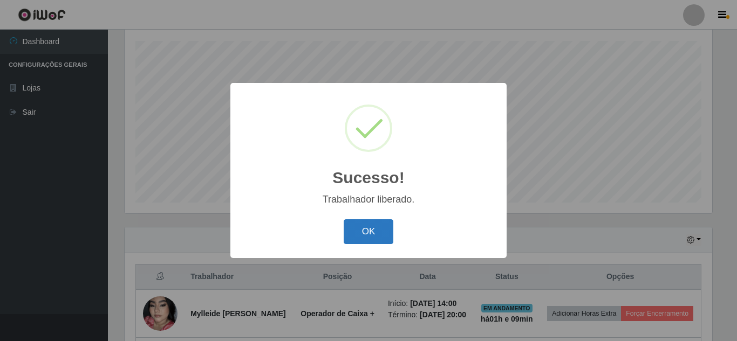
click at [375, 232] on button "OK" at bounding box center [368, 231] width 50 height 25
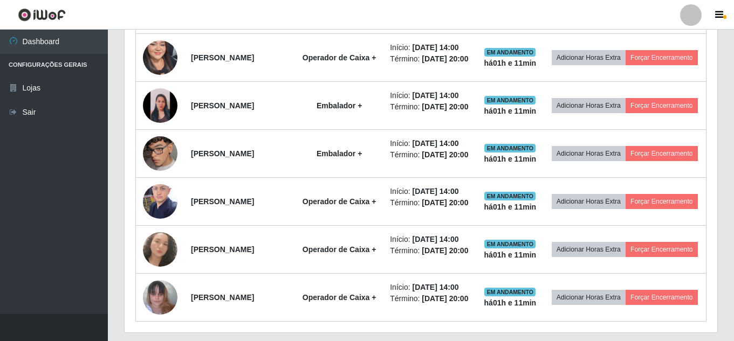
scroll to position [700, 0]
